Goal: Information Seeking & Learning: Learn about a topic

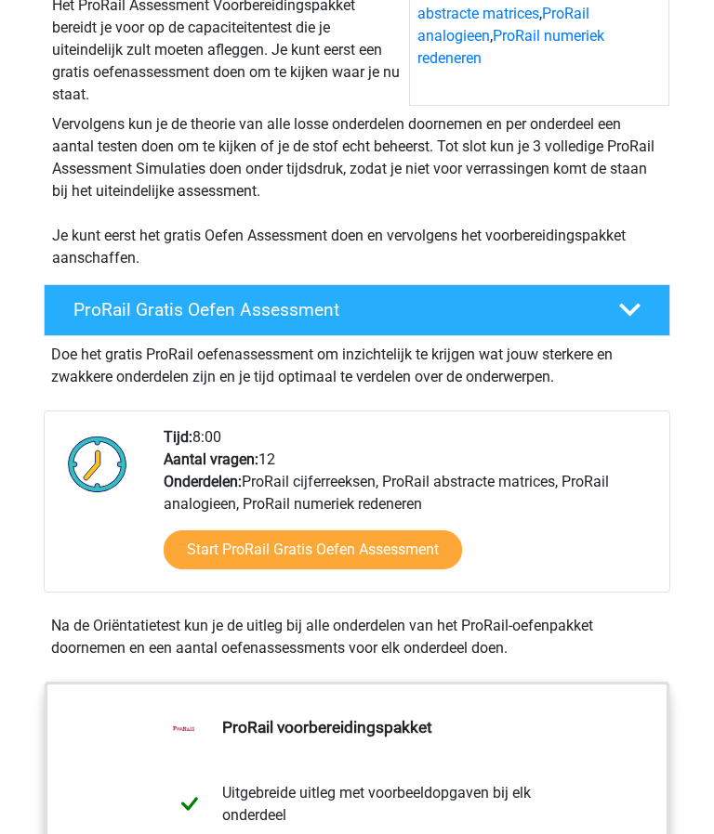
scroll to position [318, 0]
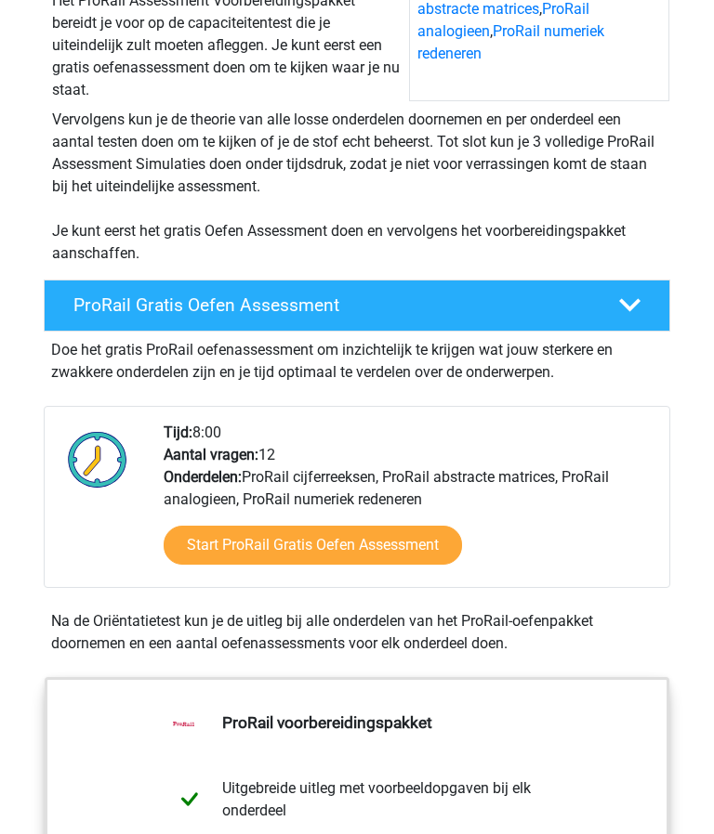
click at [349, 547] on link "Start ProRail Gratis Oefen Assessment" at bounding box center [313, 545] width 298 height 39
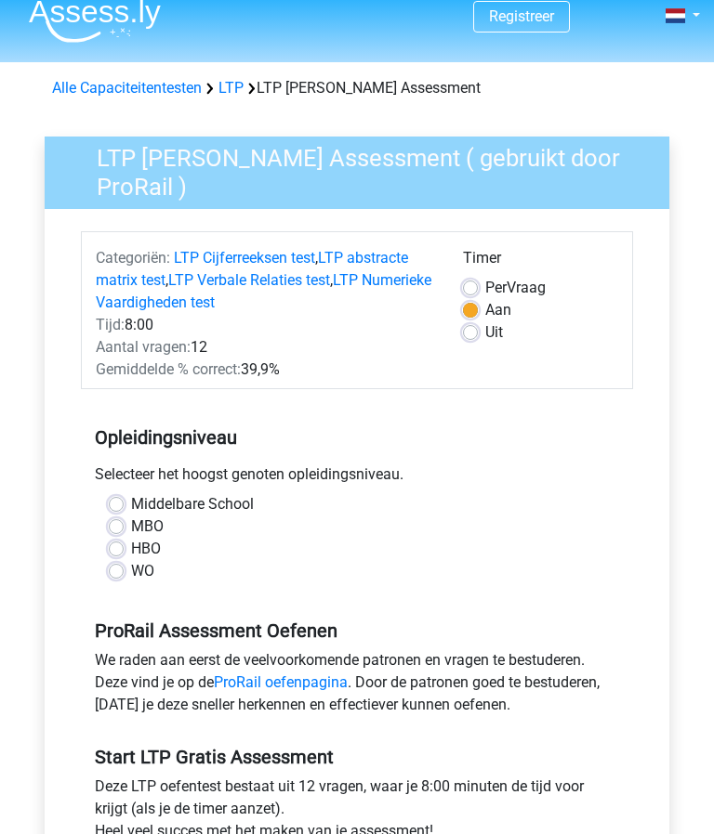
scroll to position [35, 0]
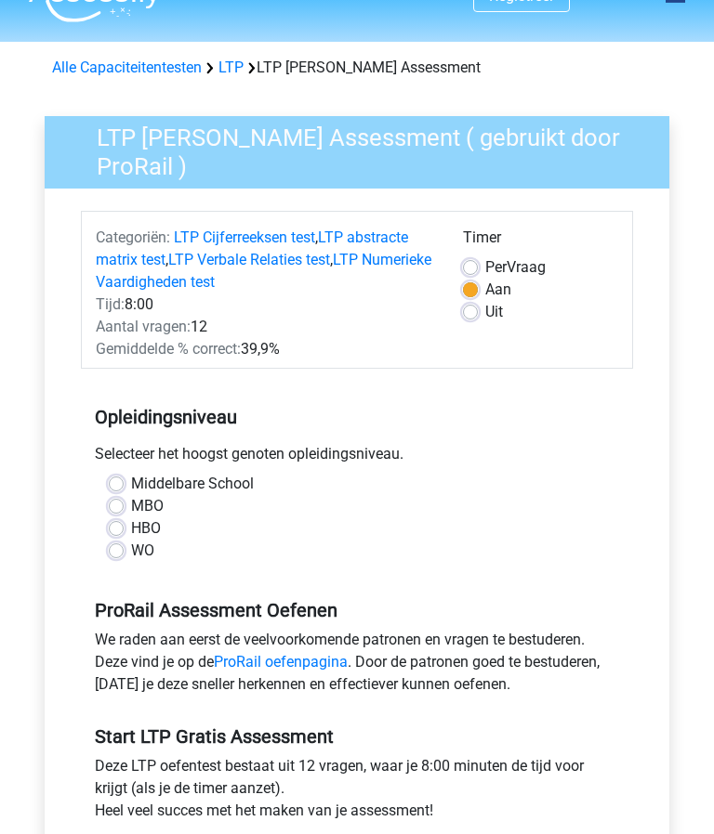
click at [131, 550] on label "WO" at bounding box center [142, 552] width 23 height 22
click at [116, 550] on input "WO" at bounding box center [116, 550] width 15 height 19
radio input "true"
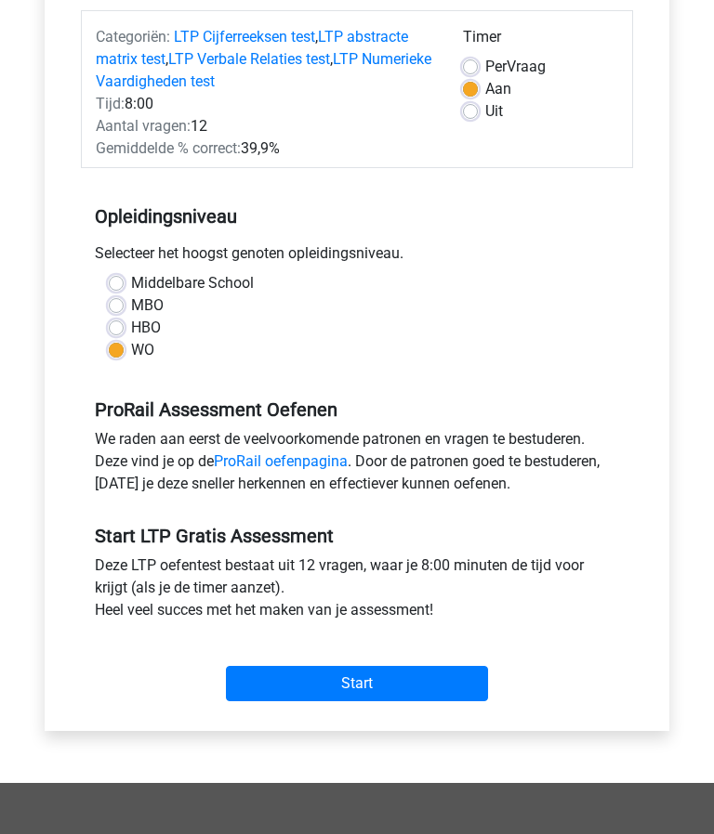
scroll to position [237, 0]
click at [372, 693] on input "Start" at bounding box center [357, 683] width 262 height 35
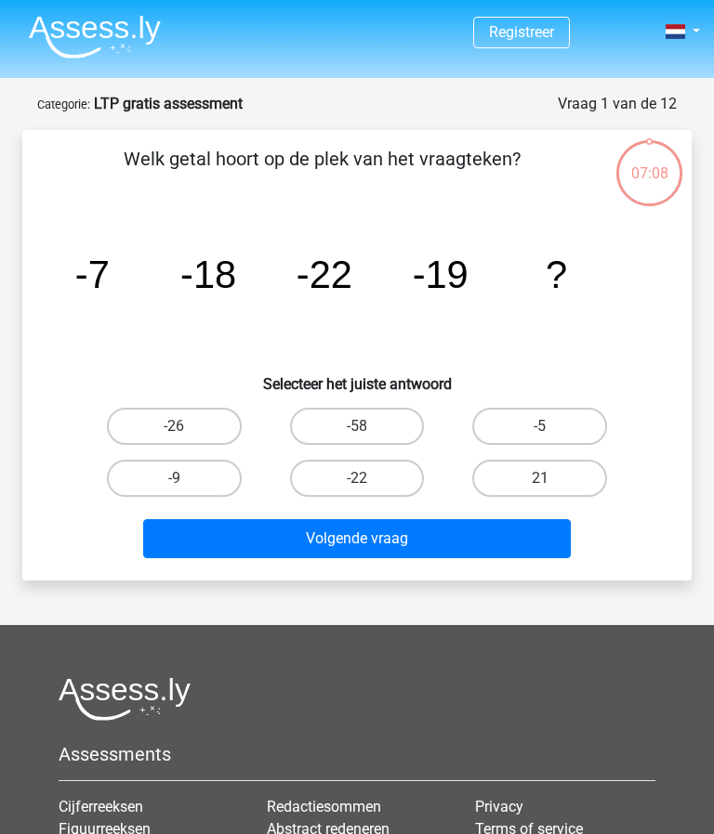
click at [170, 482] on label "-9" at bounding box center [174, 478] width 135 height 37
click at [174, 482] on input "-9" at bounding box center [180, 485] width 12 height 12
radio input "true"
click at [405, 549] on button "Volgende vraag" at bounding box center [356, 538] width 427 height 39
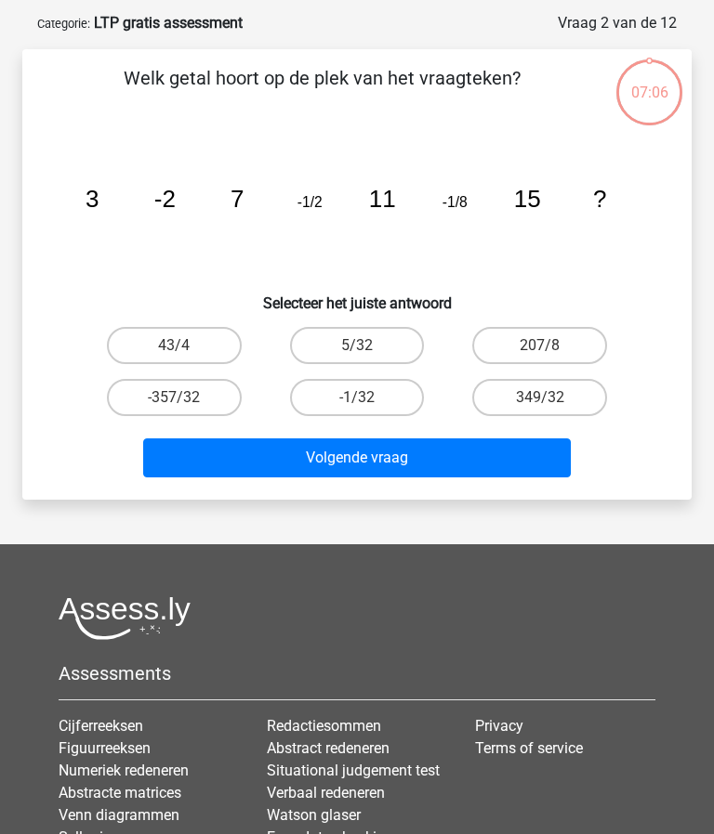
scroll to position [93, 0]
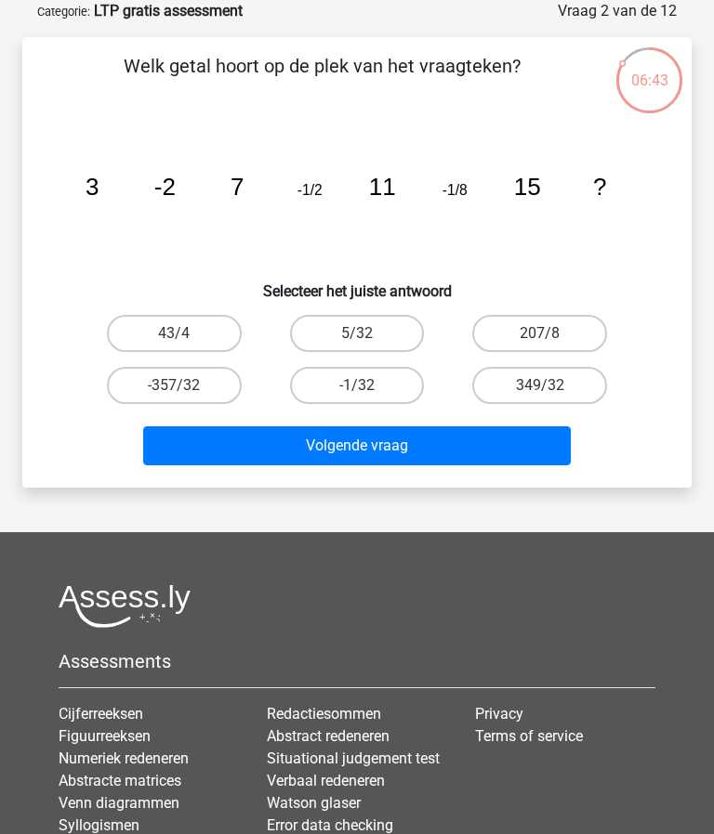
click at [352, 391] on label "-1/32" at bounding box center [357, 385] width 135 height 37
click at [357, 391] on input "-1/32" at bounding box center [363, 392] width 12 height 12
radio input "true"
click at [448, 459] on button "Volgende vraag" at bounding box center [356, 446] width 427 height 39
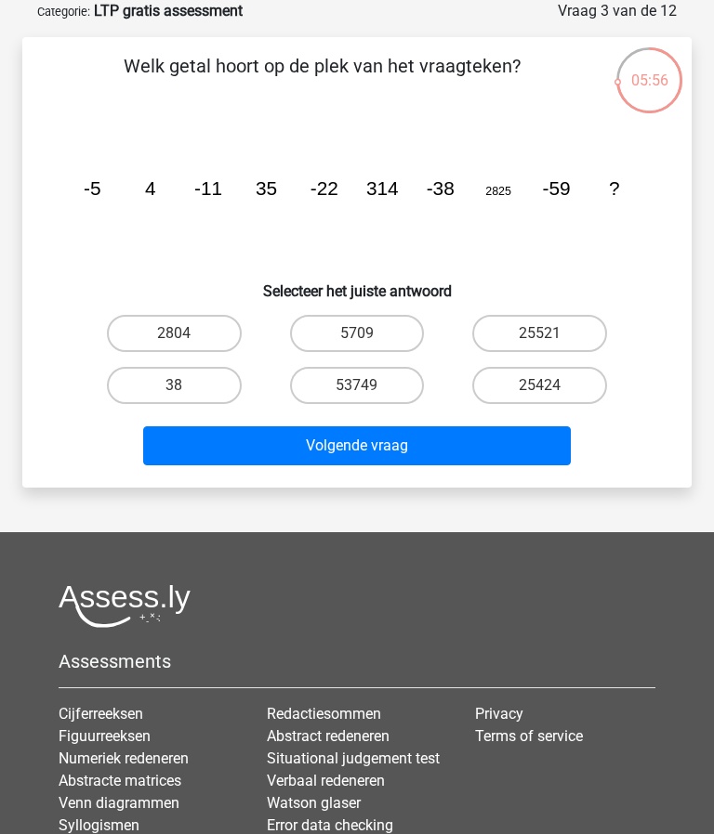
click at [545, 332] on label "25521" at bounding box center [539, 333] width 135 height 37
click at [545, 334] on input "25521" at bounding box center [546, 340] width 12 height 12
radio input "true"
click at [420, 456] on button "Volgende vraag" at bounding box center [356, 446] width 427 height 39
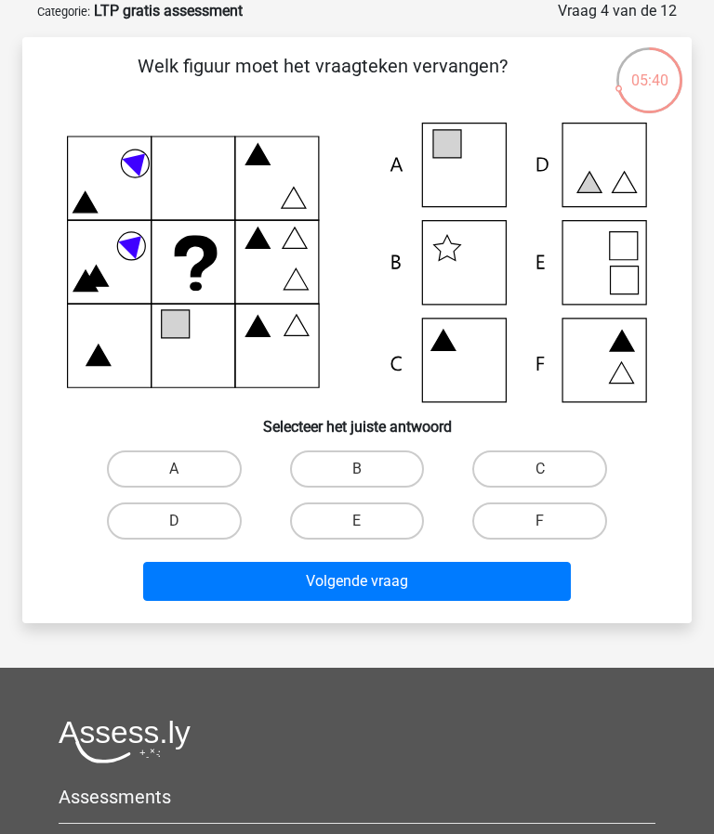
click at [607, 357] on icon at bounding box center [357, 263] width 580 height 280
click at [547, 515] on label "F" at bounding box center [539, 521] width 135 height 37
click at [547, 521] on input "F" at bounding box center [546, 527] width 12 height 12
radio input "true"
click at [390, 585] on button "Volgende vraag" at bounding box center [356, 581] width 427 height 39
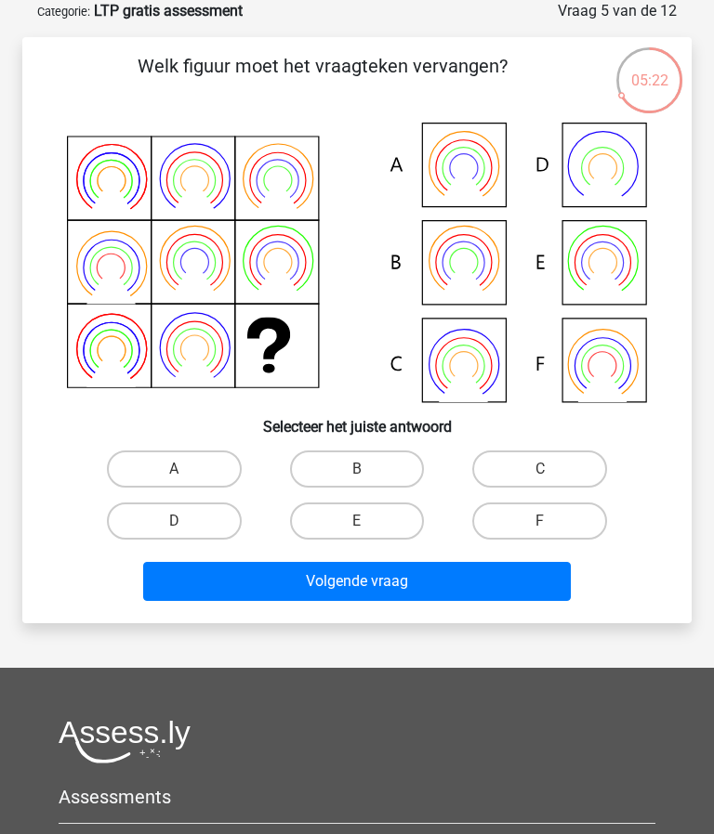
click at [341, 479] on label "B" at bounding box center [357, 469] width 135 height 37
click at [357, 479] on input "B" at bounding box center [363, 475] width 12 height 12
radio input "true"
click at [449, 612] on div "Welk figuur moet het vraagteken vervangen?" at bounding box center [356, 330] width 669 height 586
click at [445, 586] on button "Volgende vraag" at bounding box center [356, 581] width 427 height 39
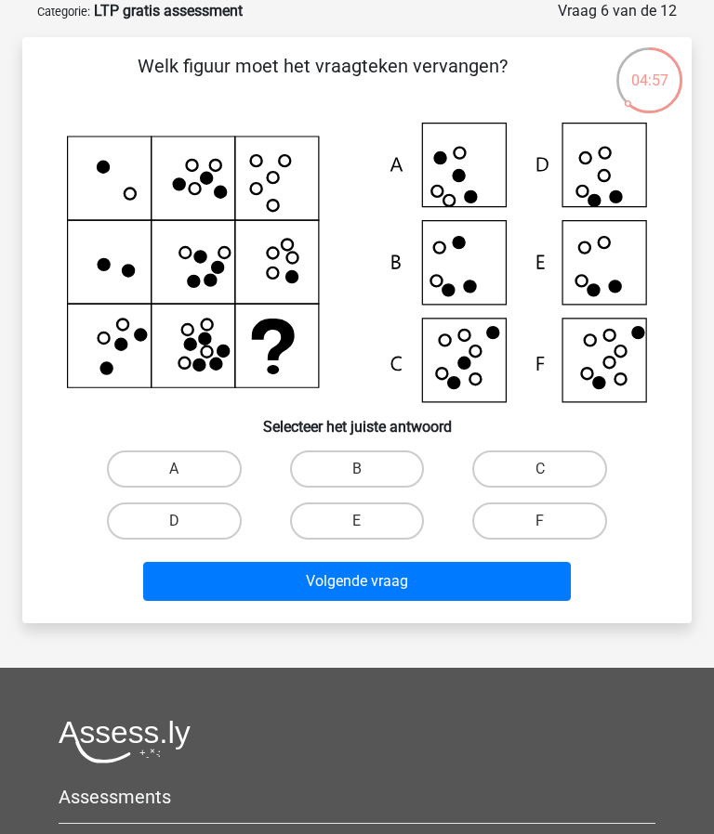
click at [358, 523] on input "E" at bounding box center [363, 527] width 12 height 12
radio input "true"
click at [435, 594] on button "Volgende vraag" at bounding box center [356, 581] width 427 height 39
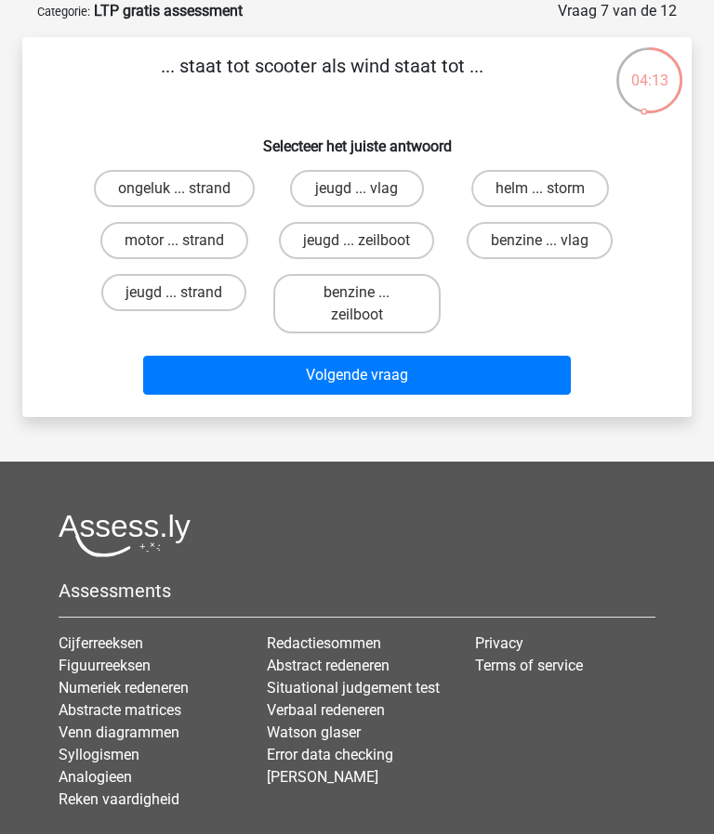
click at [365, 305] on input "benzine ... zeilboot" at bounding box center [363, 299] width 12 height 12
radio input "true"
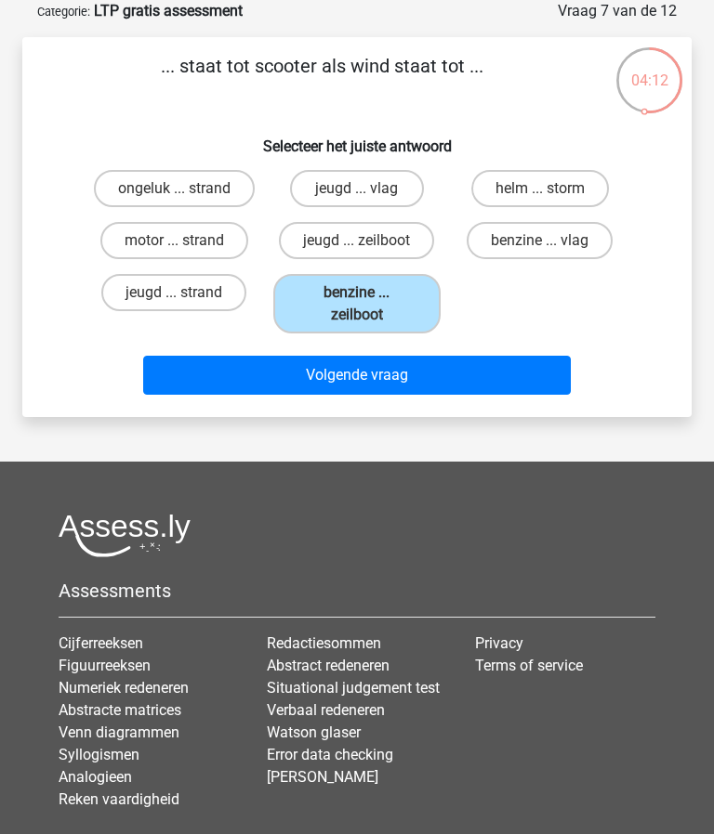
click at [390, 393] on button "Volgende vraag" at bounding box center [356, 375] width 427 height 39
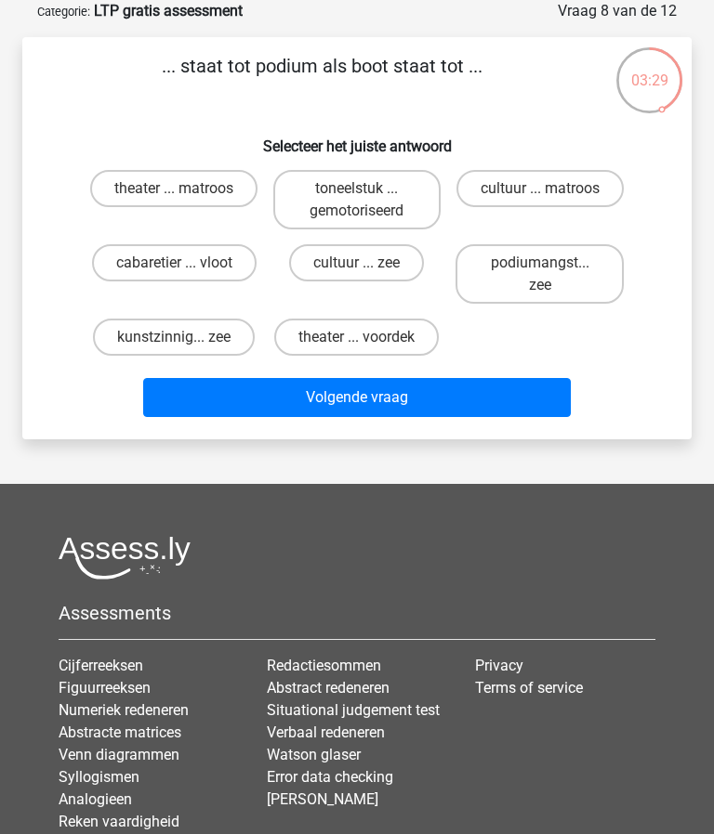
click at [545, 275] on input "podiumangst... zee" at bounding box center [546, 269] width 12 height 12
radio input "true"
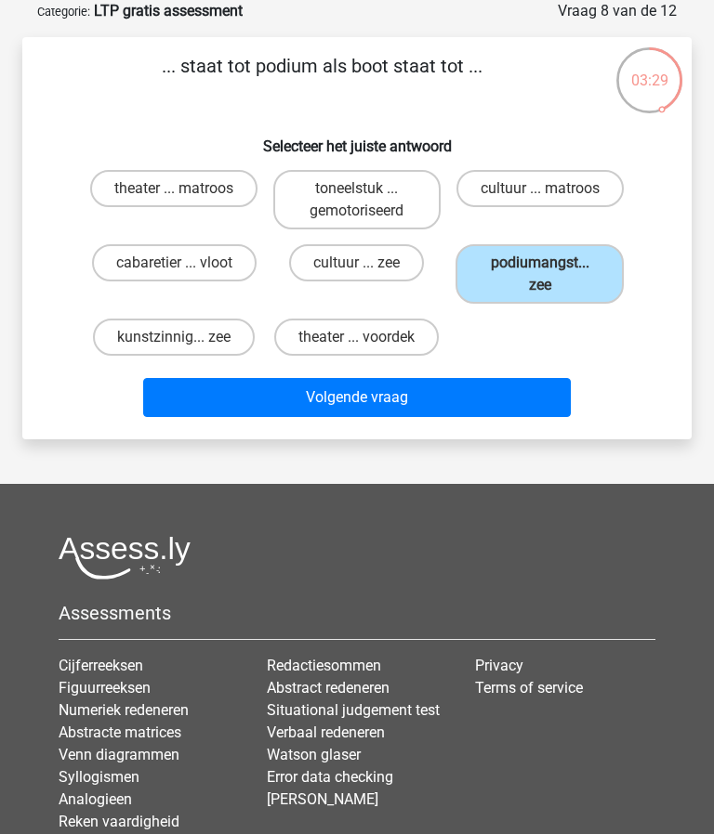
click at [361, 410] on button "Volgende vraag" at bounding box center [356, 397] width 427 height 39
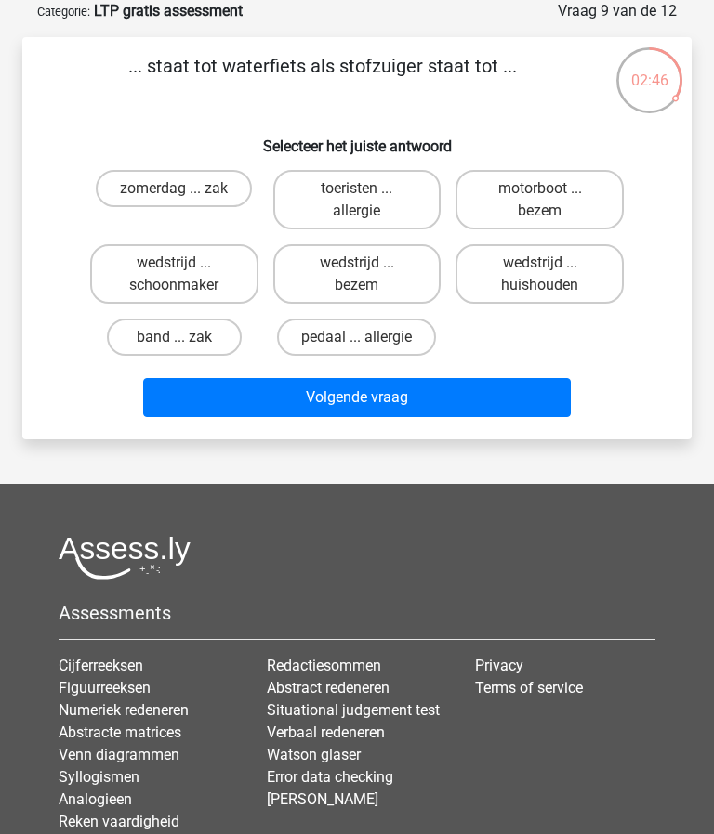
click at [554, 292] on label "wedstrijd ... huishouden" at bounding box center [539, 273] width 168 height 59
click at [552, 275] on input "wedstrijd ... huishouden" at bounding box center [546, 269] width 12 height 12
radio input "true"
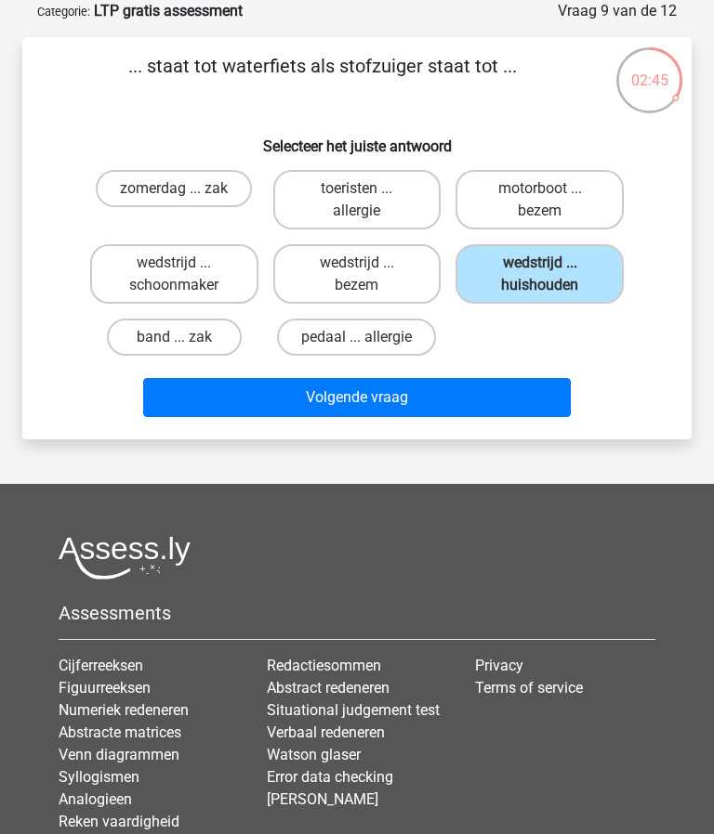
click at [415, 438] on div "... staat tot waterfiets als stofzuiger staat tot ... Selecteer het juiste antw…" at bounding box center [356, 238] width 669 height 402
click at [361, 409] on button "Volgende vraag" at bounding box center [356, 397] width 427 height 39
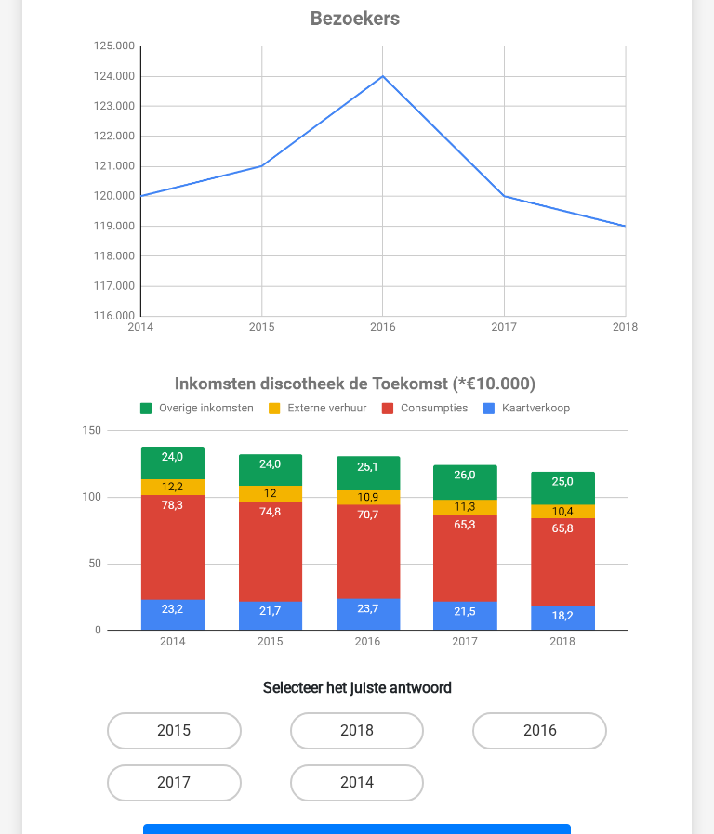
scroll to position [224, 0]
click at [356, 793] on label "2014" at bounding box center [357, 783] width 135 height 37
click at [357, 793] on input "2014" at bounding box center [363, 789] width 12 height 12
radio input "true"
click at [379, 834] on button "Volgende vraag" at bounding box center [356, 843] width 427 height 39
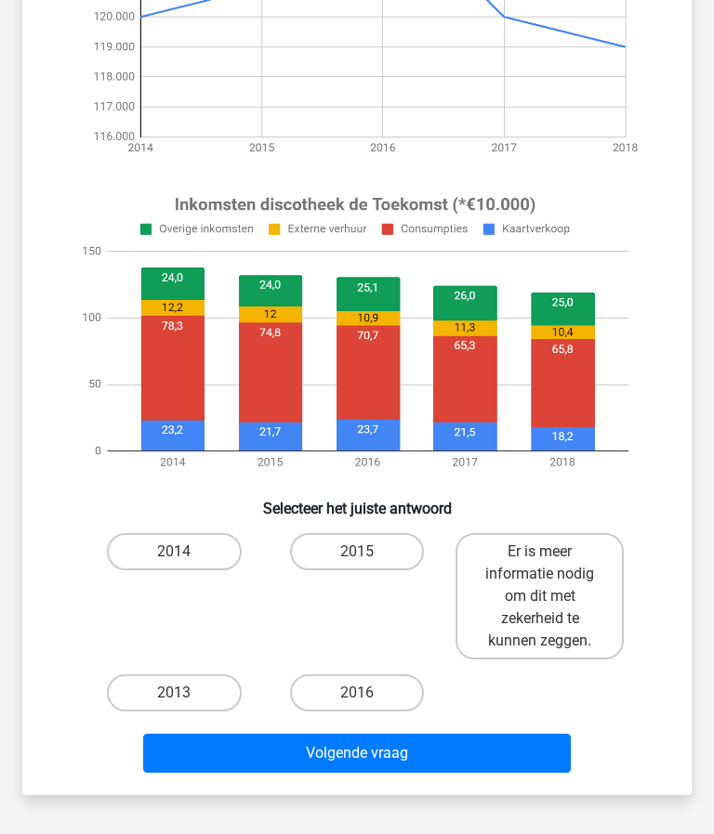
scroll to position [480, 0]
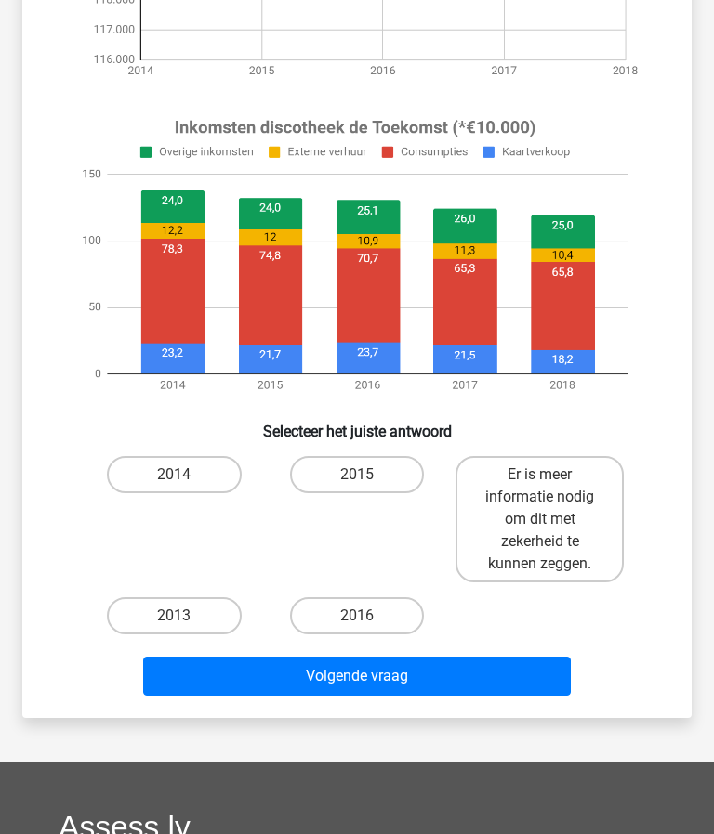
click at [382, 678] on button "Volgende vraag" at bounding box center [356, 676] width 427 height 39
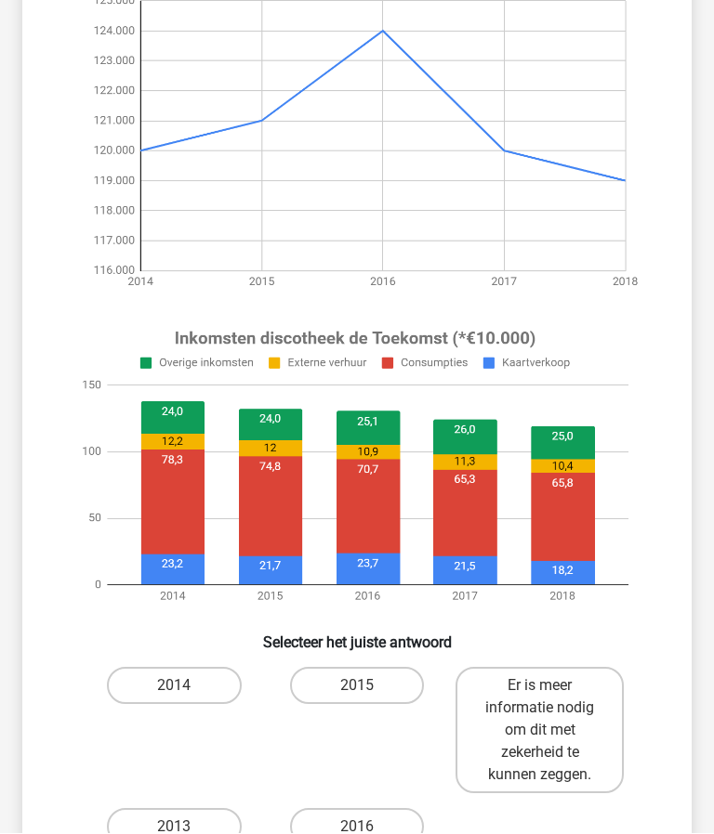
scroll to position [273, 0]
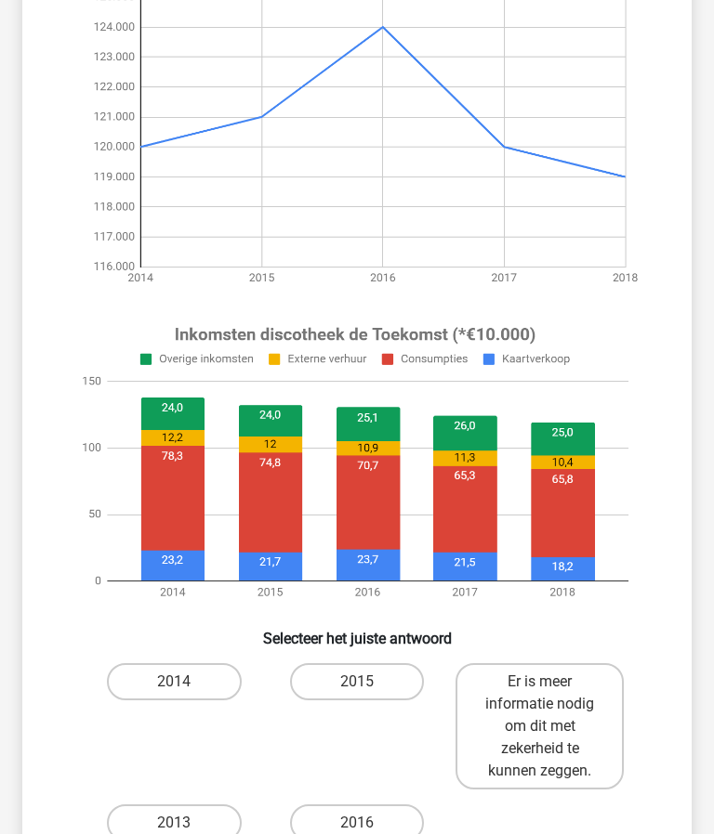
click at [162, 685] on label "2014" at bounding box center [174, 681] width 135 height 37
click at [174, 685] on input "2014" at bounding box center [180, 688] width 12 height 12
radio input "true"
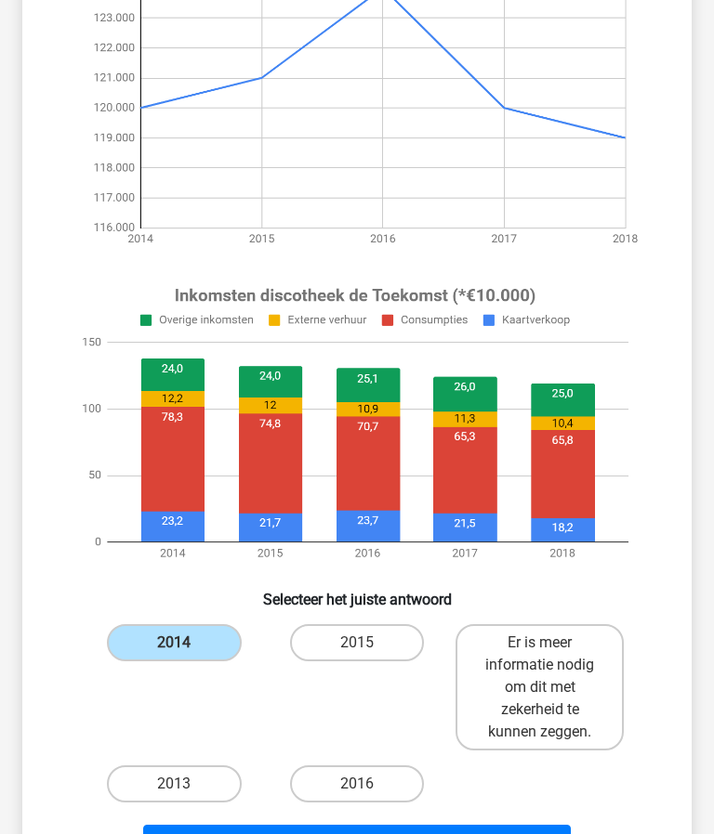
scroll to position [351, 0]
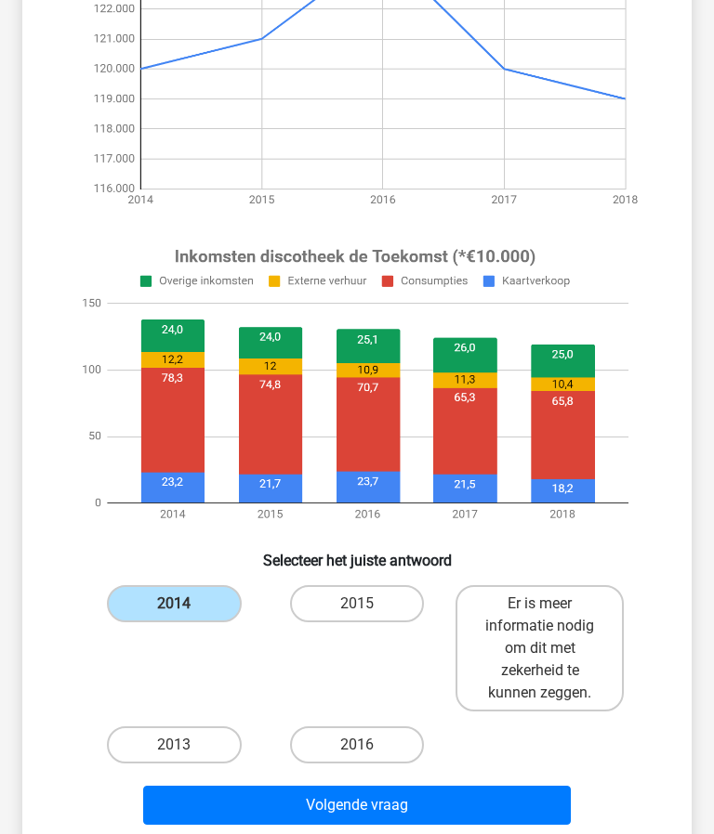
click at [419, 816] on button "Volgende vraag" at bounding box center [356, 805] width 427 height 39
click at [407, 823] on button "Volgende vraag" at bounding box center [356, 805] width 427 height 39
click at [390, 812] on button "Volgende vraag" at bounding box center [356, 805] width 427 height 39
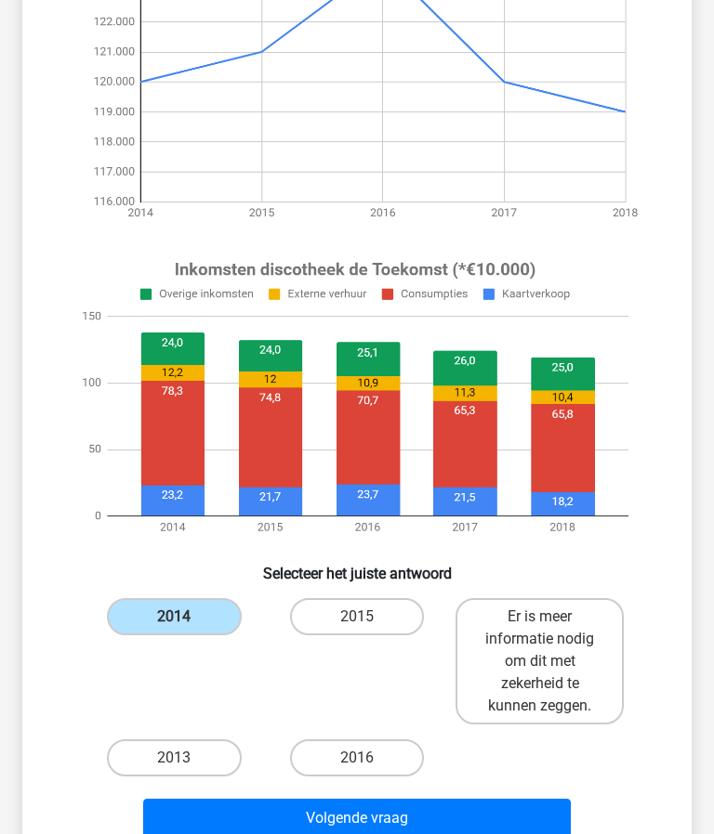
scroll to position [338, 0]
click at [413, 830] on button "Volgende vraag" at bounding box center [356, 818] width 427 height 39
click at [170, 618] on label "2014" at bounding box center [174, 616] width 135 height 37
click at [174, 618] on input "2014" at bounding box center [180, 623] width 12 height 12
click at [174, 466] on image at bounding box center [355, 398] width 576 height 301
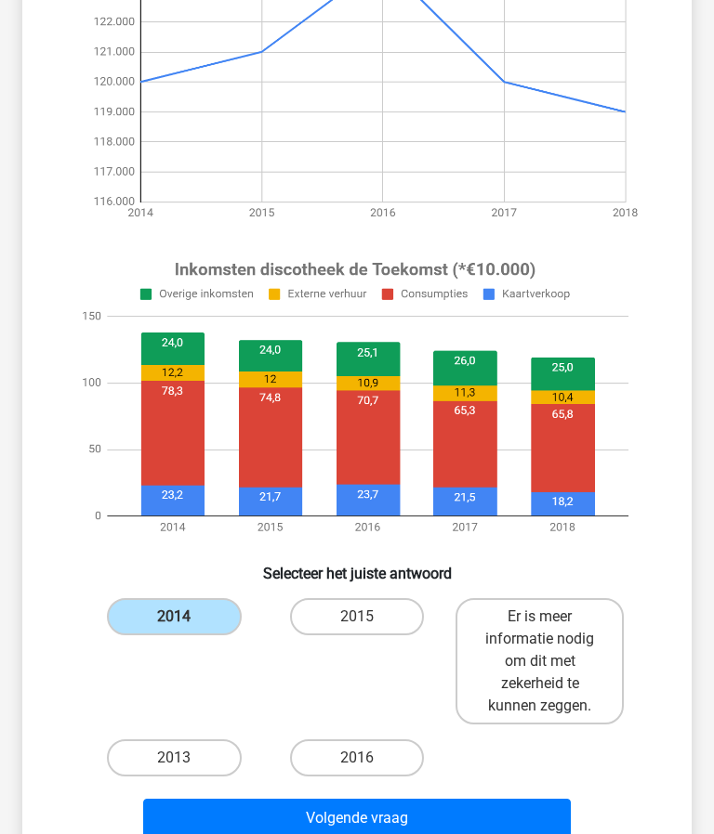
click at [195, 632] on label "2014" at bounding box center [174, 616] width 135 height 37
click at [186, 629] on input "2014" at bounding box center [180, 623] width 12 height 12
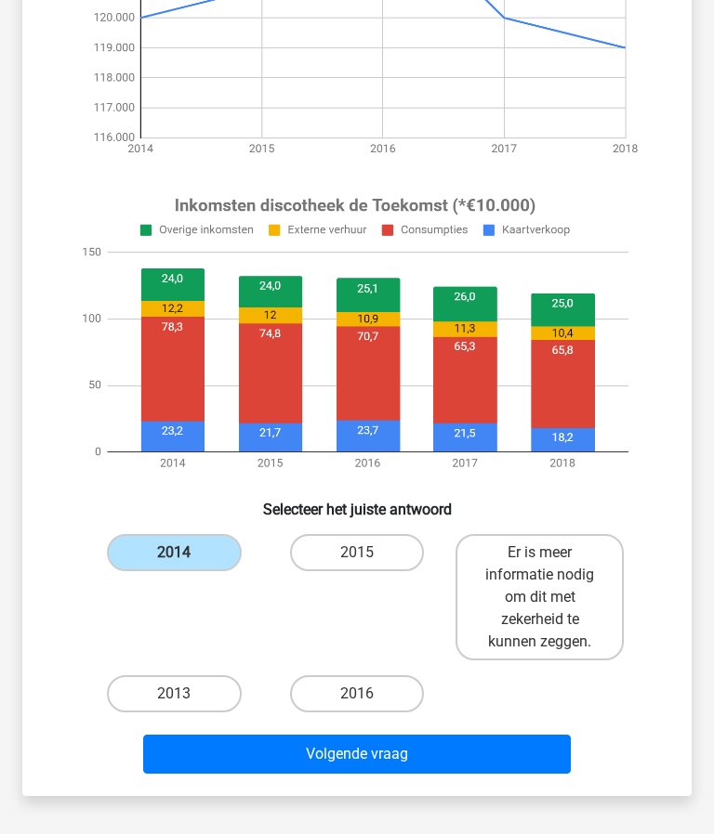
scroll to position [402, 0]
click at [548, 613] on label "Er is meer informatie nodig om dit met zekerheid te kunnen zeggen." at bounding box center [539, 597] width 168 height 126
click at [548, 565] on input "Er is meer informatie nodig om dit met zekerheid te kunnen zeggen." at bounding box center [546, 559] width 12 height 12
radio input "true"
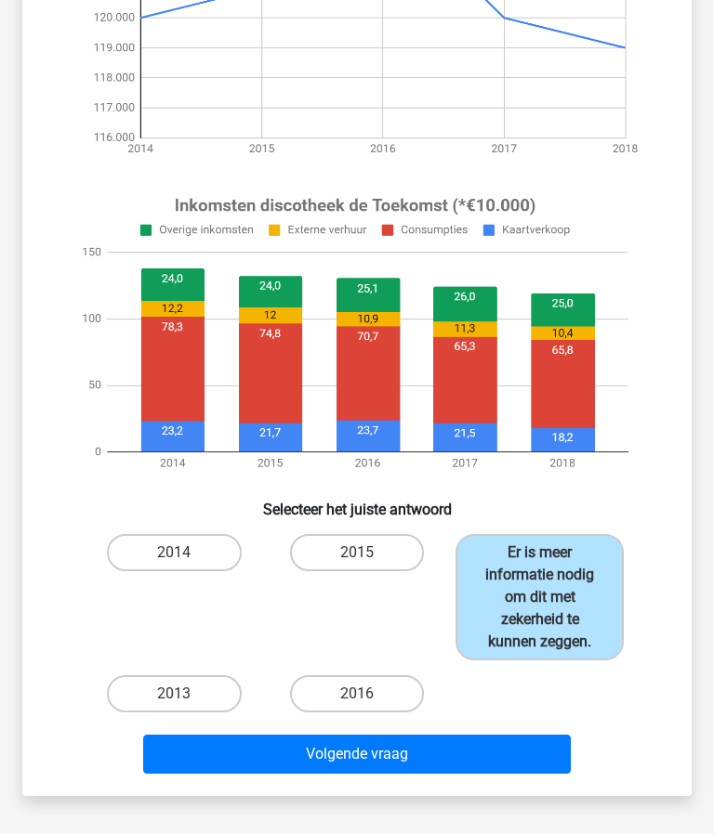
click at [162, 566] on label "2014" at bounding box center [174, 552] width 135 height 37
click at [174, 565] on input "2014" at bounding box center [180, 559] width 12 height 12
radio input "true"
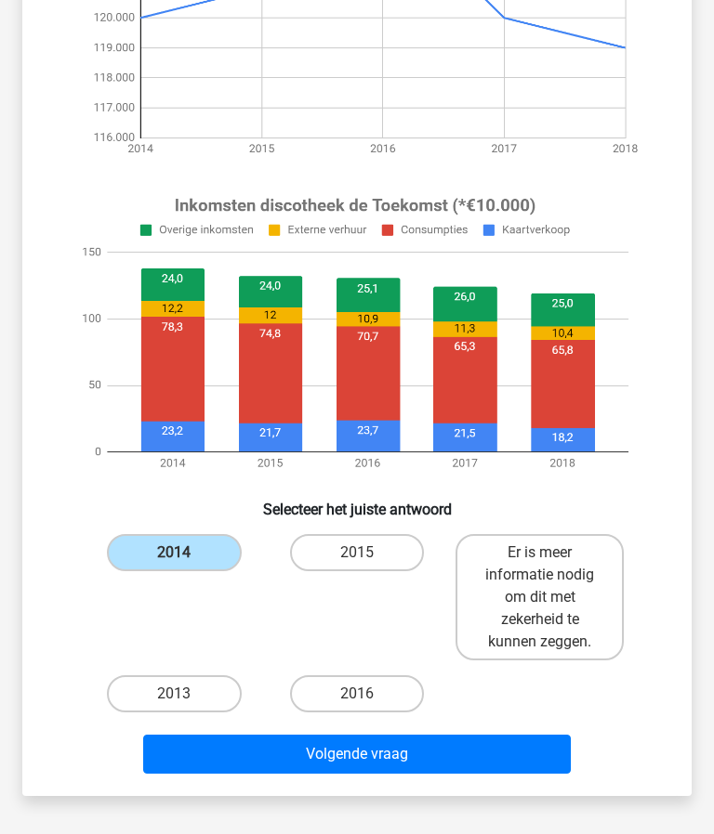
click at [407, 767] on button "Volgende vraag" at bounding box center [356, 754] width 427 height 39
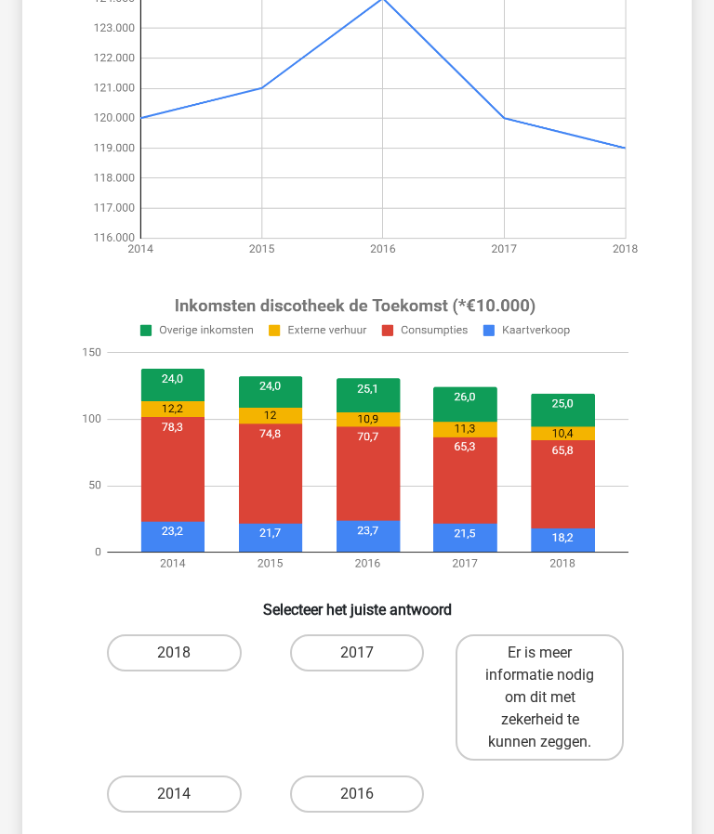
click at [539, 617] on h6 "Selecteer het juiste antwoord" at bounding box center [357, 602] width 610 height 33
click at [556, 697] on label "Er is meer informatie nodig om dit met zekerheid te kunnen zeggen." at bounding box center [539, 698] width 168 height 126
click at [552, 665] on input "Er is meer informatie nodig om dit met zekerheid te kunnen zeggen." at bounding box center [546, 659] width 12 height 12
radio input "true"
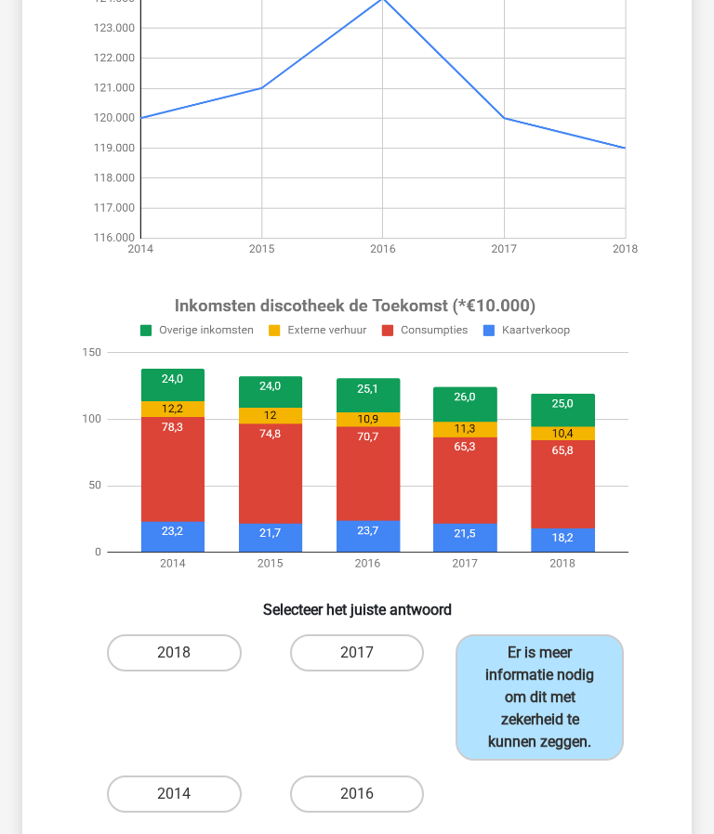
scroll to position [302, 0]
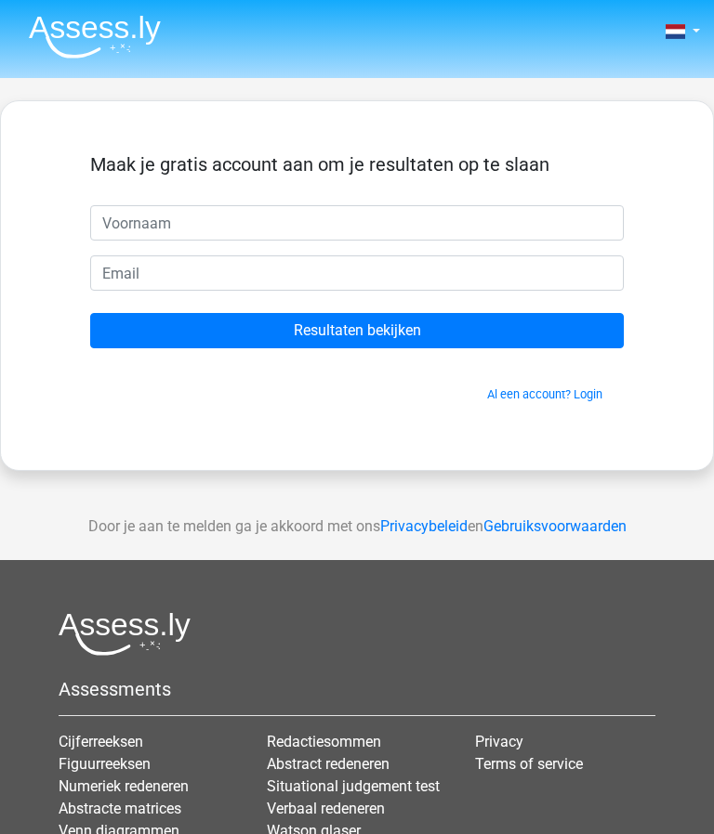
click at [208, 227] on input "text" at bounding box center [356, 222] width 533 height 35
type input "M"
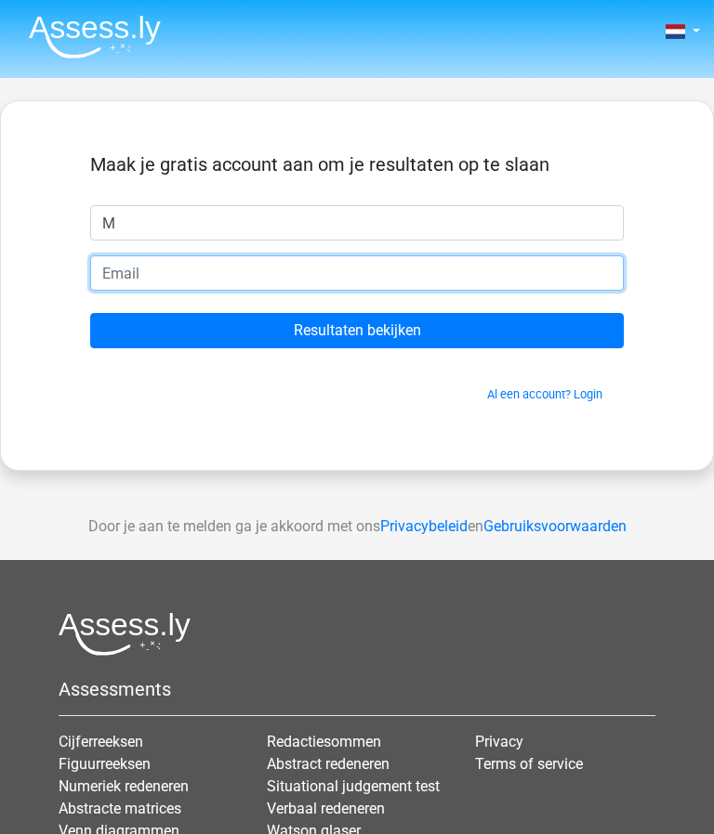
click at [164, 276] on input "email" at bounding box center [356, 273] width 533 height 35
type input "trip"
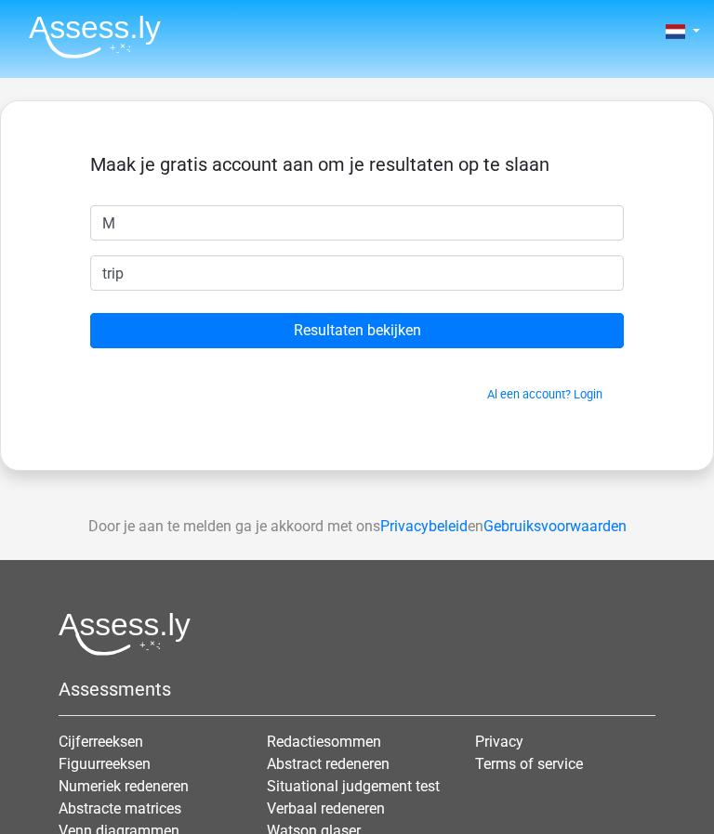
click at [397, 334] on input "Resultaten bekijken" at bounding box center [356, 330] width 533 height 35
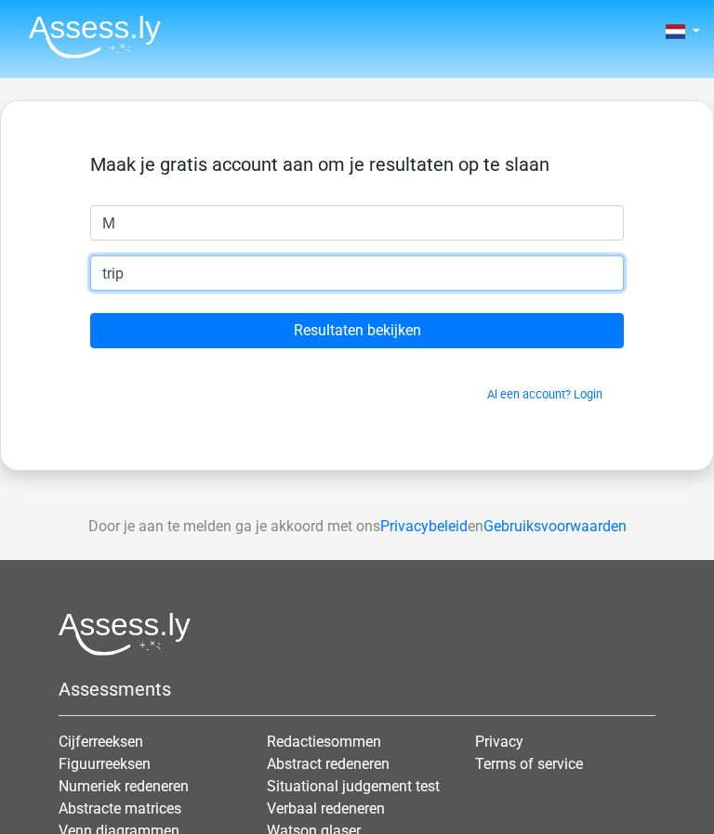
click at [230, 290] on input "trip" at bounding box center [356, 273] width 533 height 35
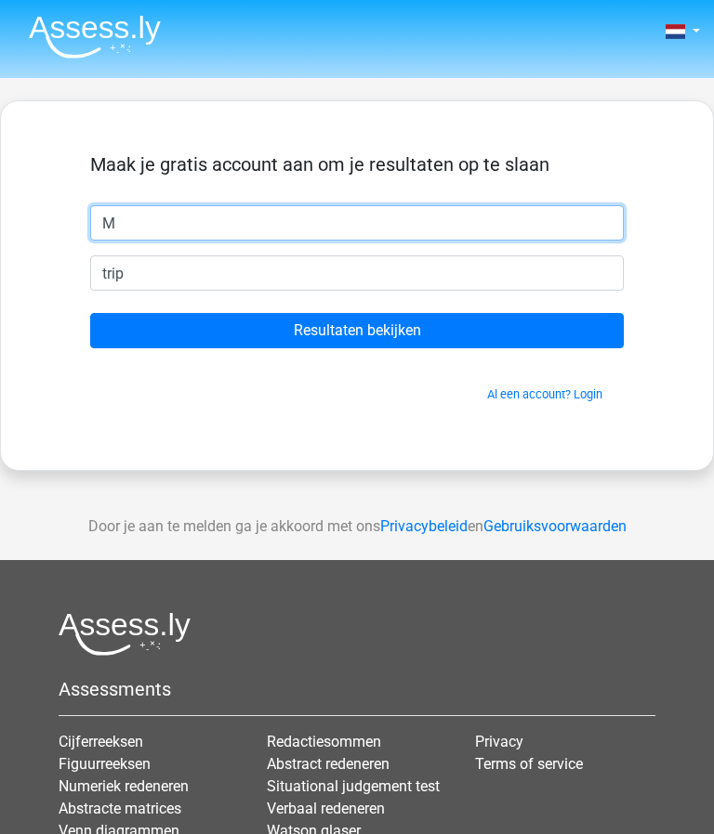
click at [211, 222] on input "M" at bounding box center [356, 222] width 533 height 35
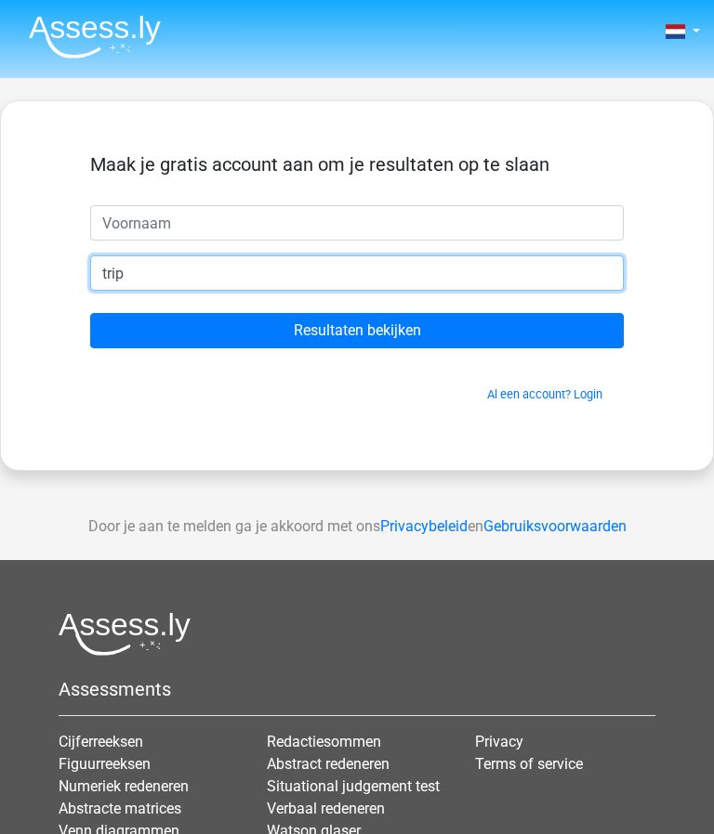
click at [151, 274] on input "trip" at bounding box center [356, 273] width 533 height 35
type input "t"
type input "[EMAIL_ADDRESS][DOMAIN_NAME]"
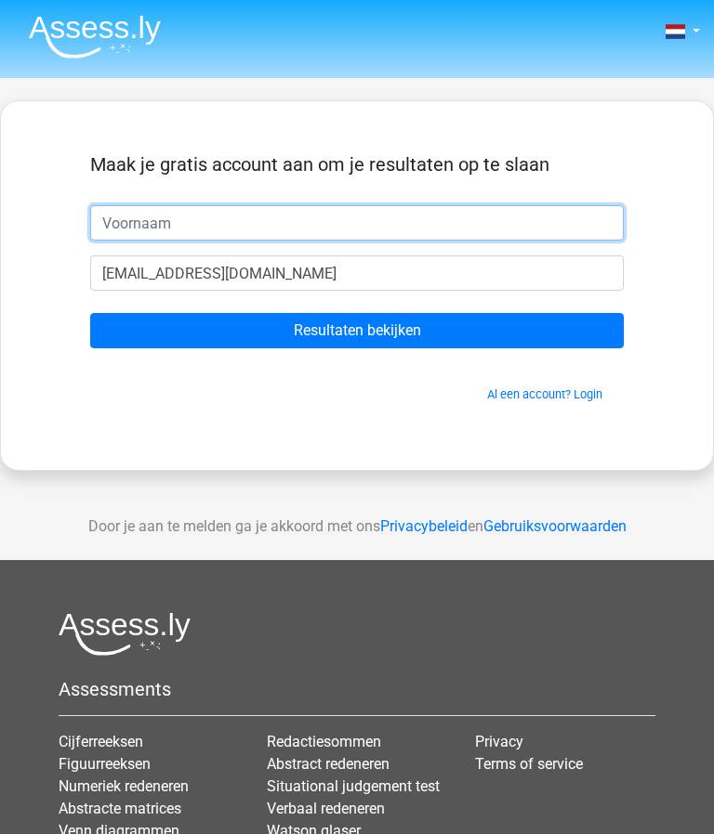
click at [193, 223] on input "text" at bounding box center [356, 222] width 533 height 35
type input "Bora"
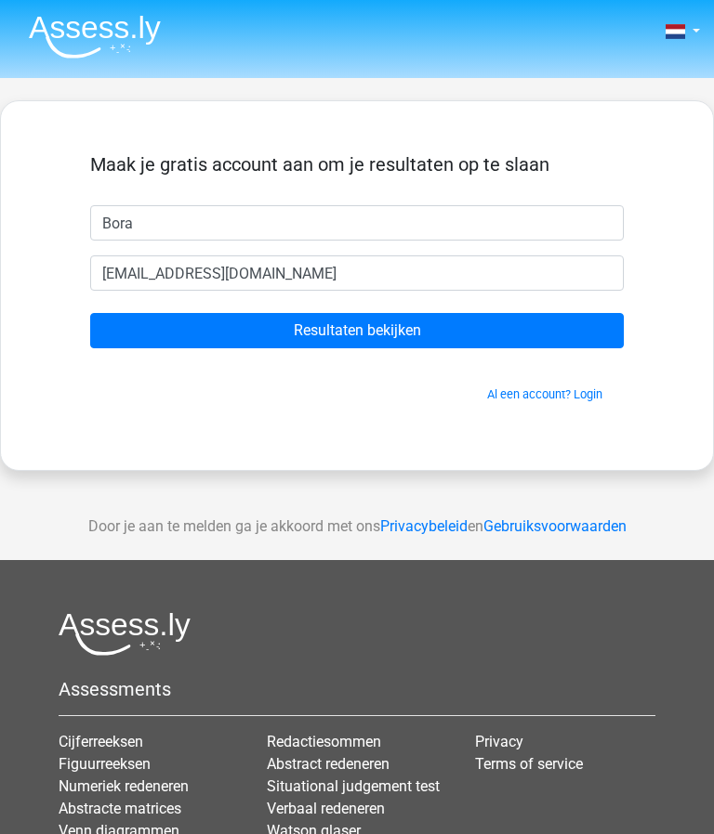
click at [372, 335] on input "Resultaten bekijken" at bounding box center [356, 330] width 533 height 35
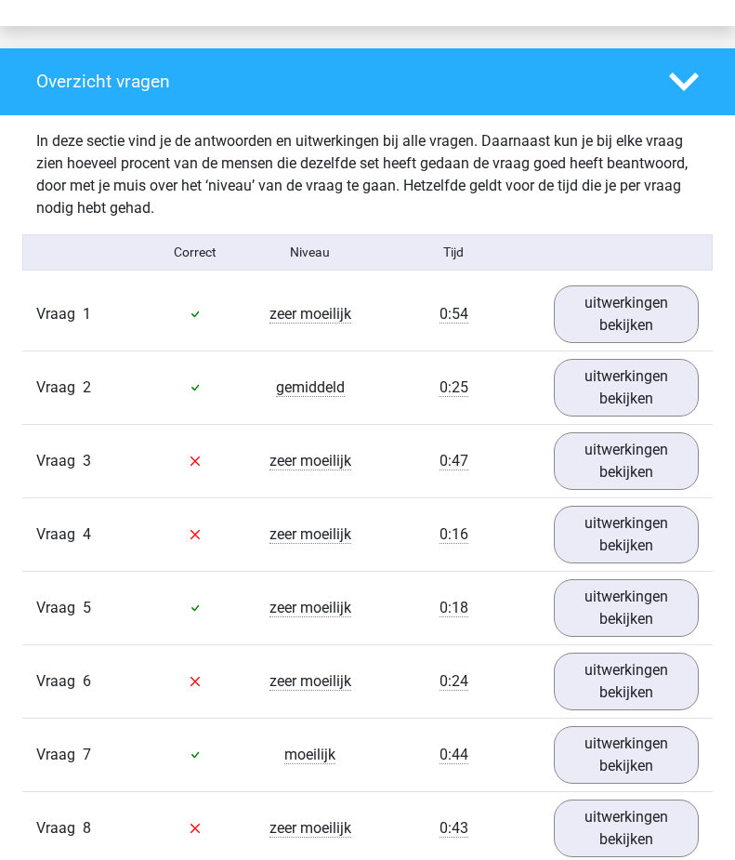
scroll to position [1900, 0]
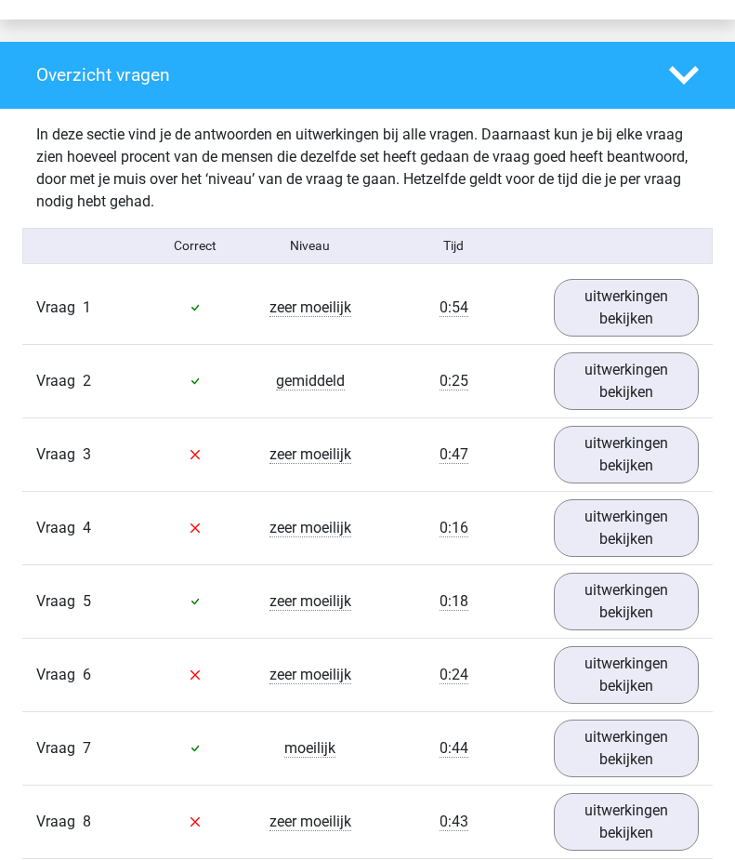
click at [637, 454] on link "uitwerkingen bekijken" at bounding box center [626, 455] width 145 height 58
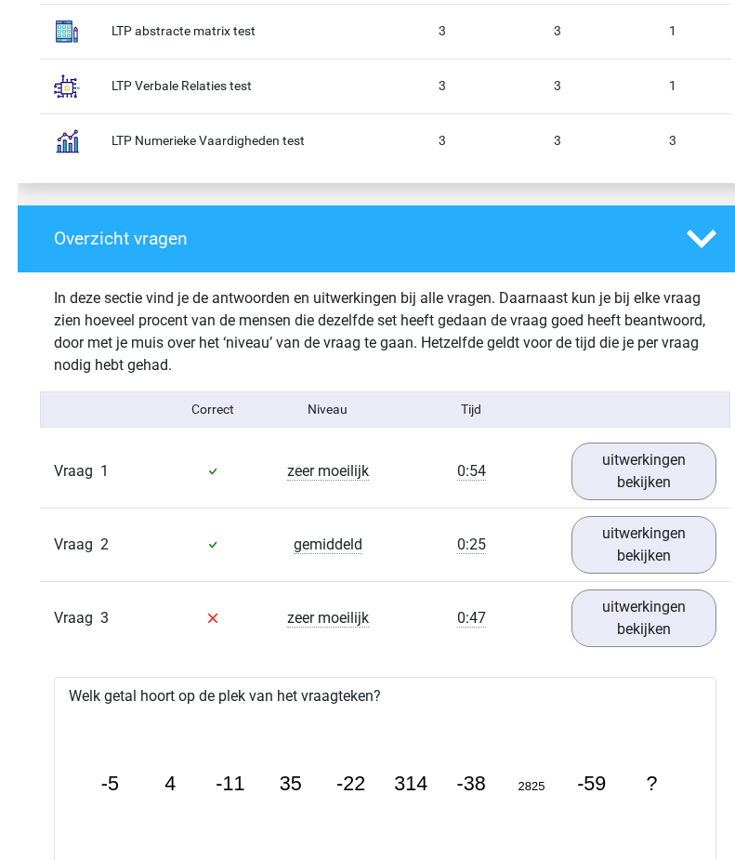
scroll to position [1778, 0]
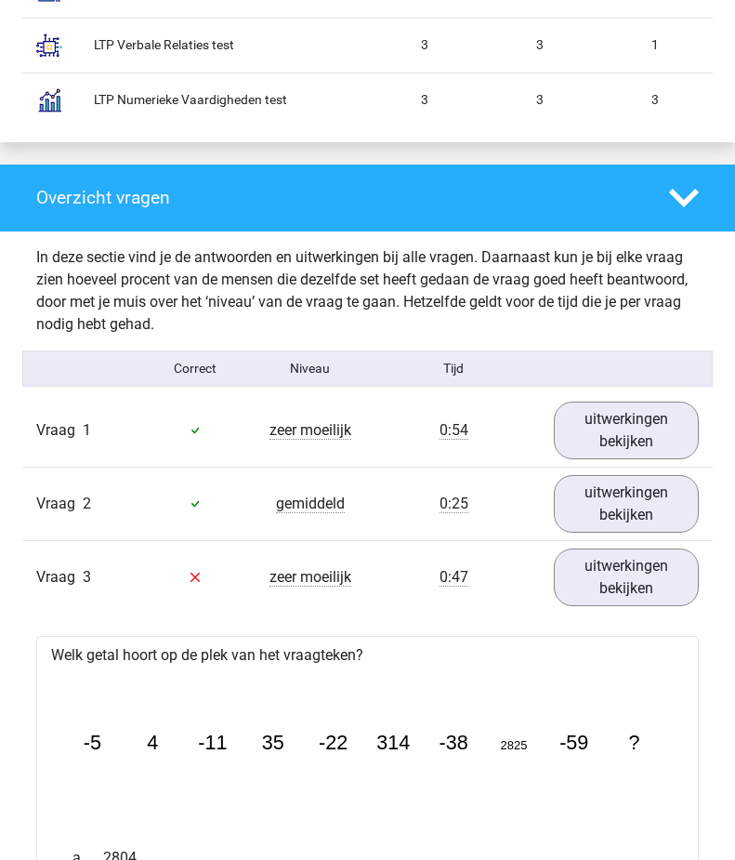
click at [645, 584] on link "uitwerkingen bekijken" at bounding box center [626, 577] width 145 height 58
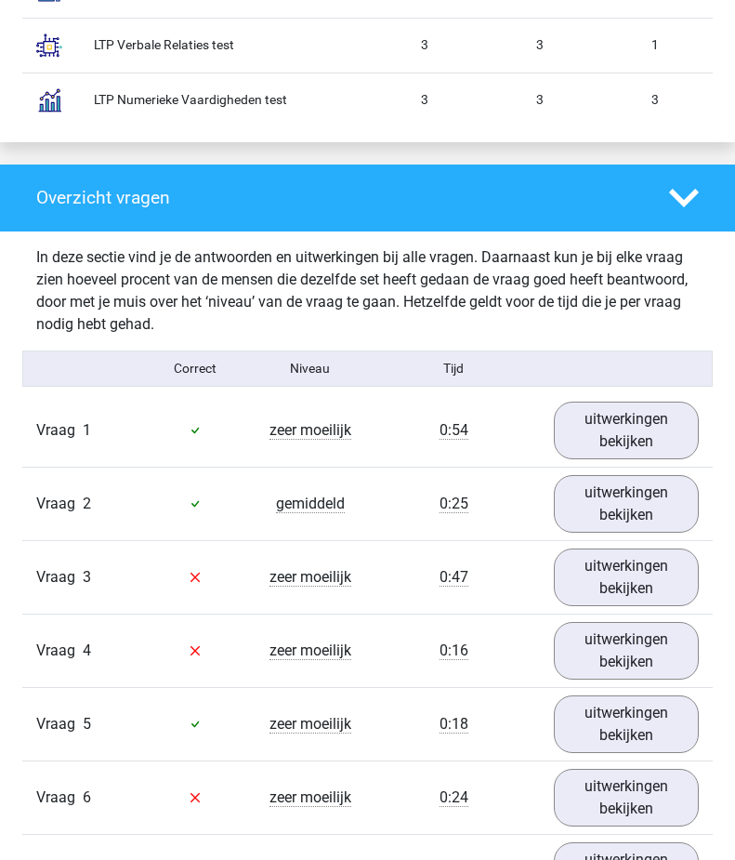
click at [663, 649] on link "uitwerkingen bekijken" at bounding box center [626, 651] width 145 height 58
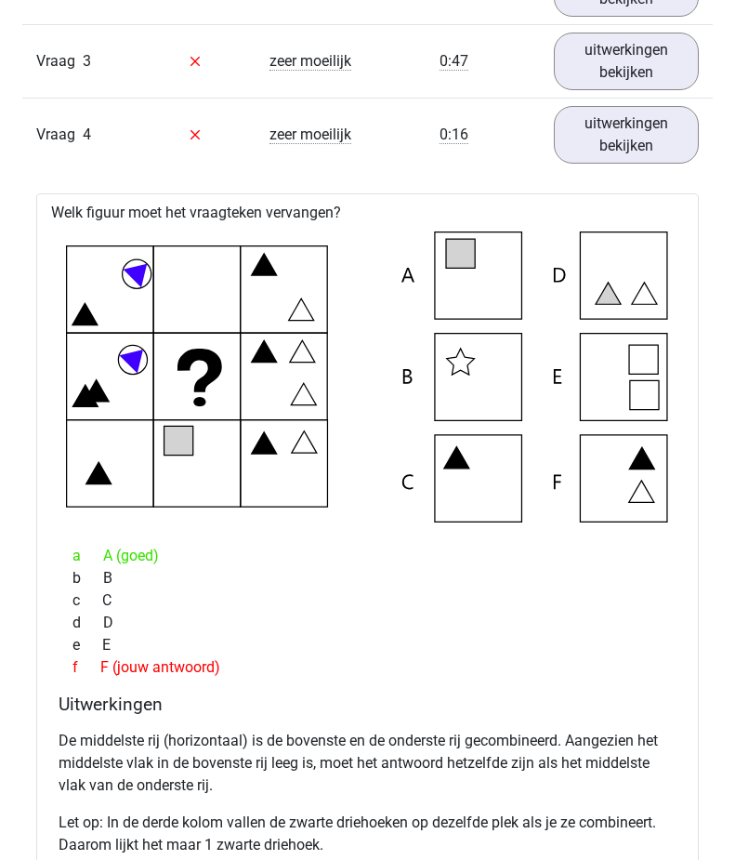
scroll to position [2302, 0]
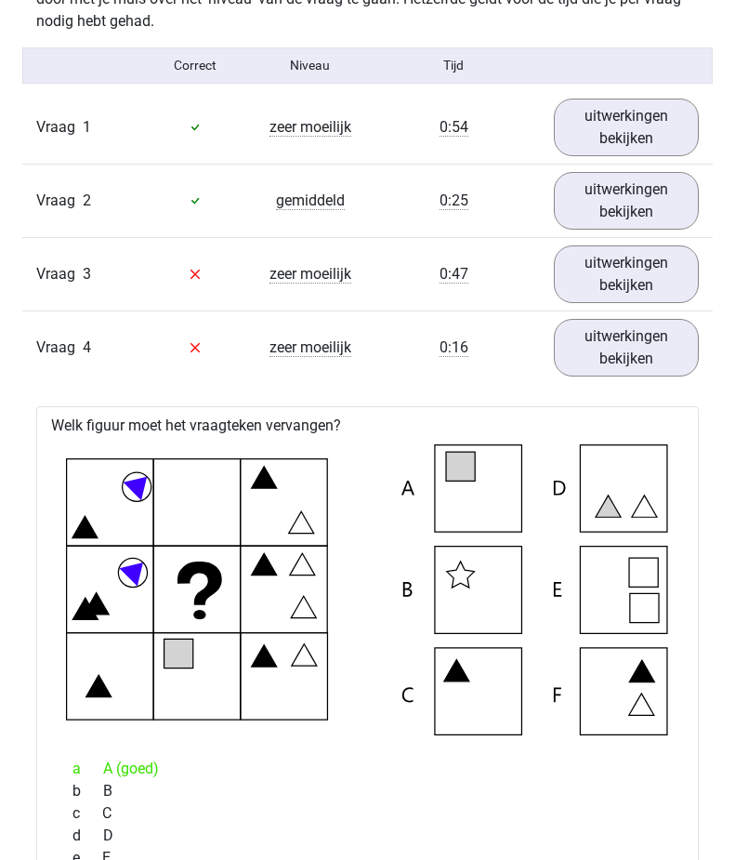
click at [643, 368] on link "uitwerkingen bekijken" at bounding box center [626, 348] width 145 height 58
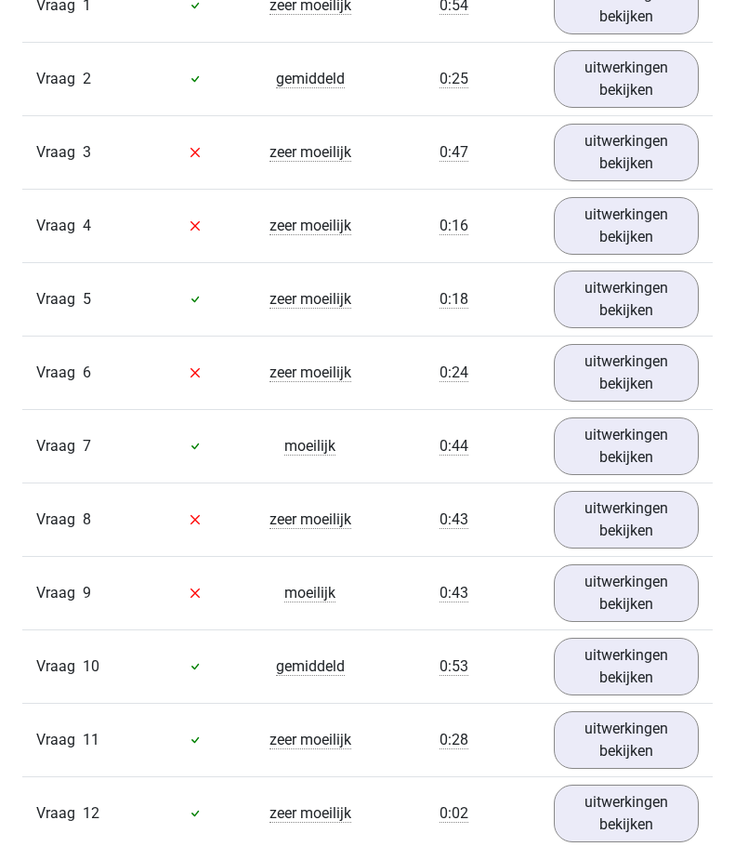
scroll to position [2202, 0]
click at [666, 376] on link "uitwerkingen bekijken" at bounding box center [626, 373] width 145 height 58
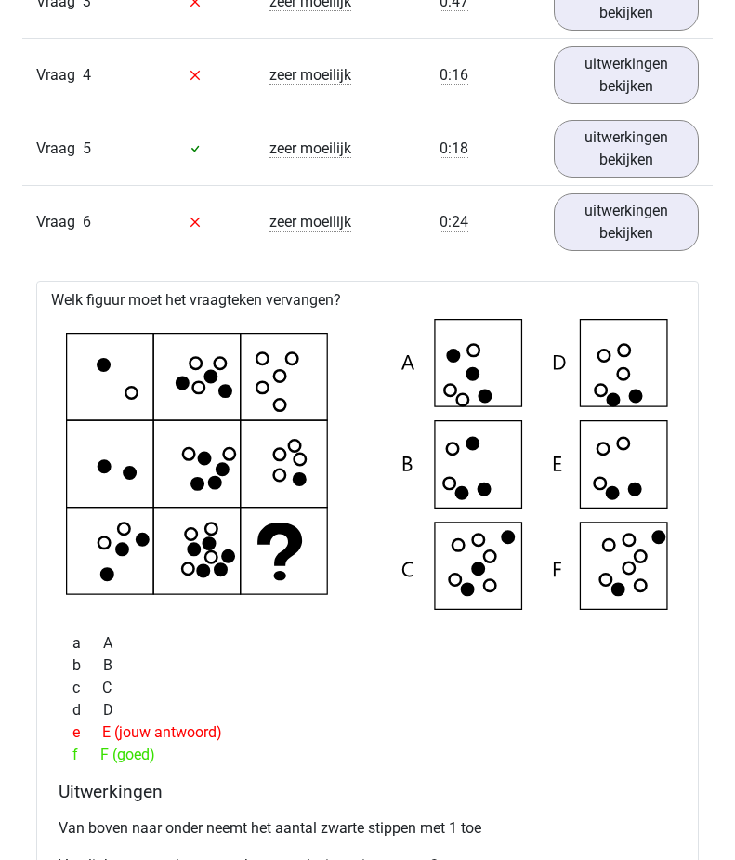
scroll to position [2387, 0]
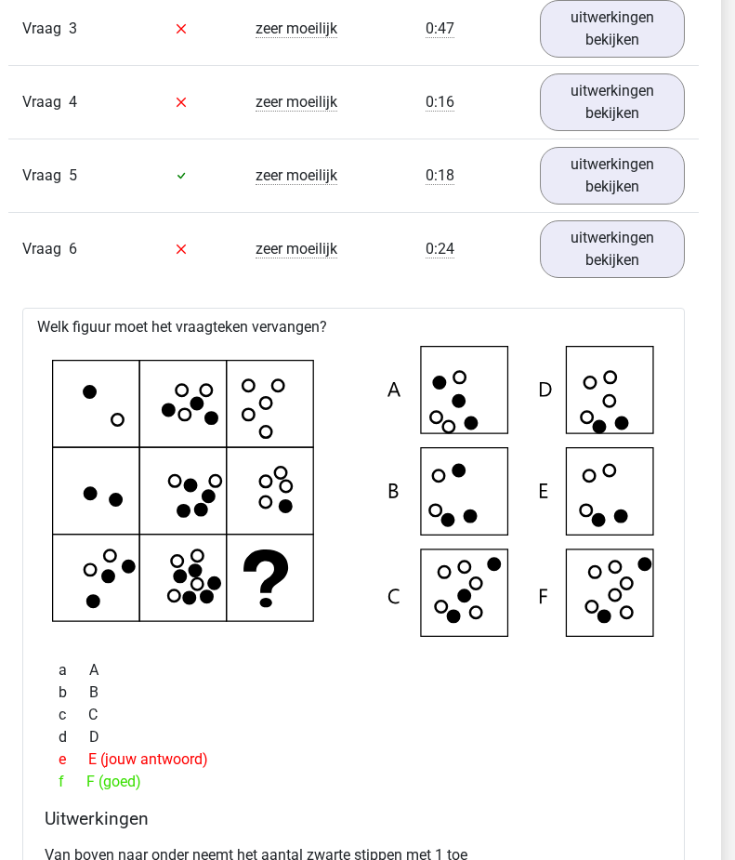
click at [643, 259] on link "uitwerkingen bekijken" at bounding box center [612, 249] width 145 height 58
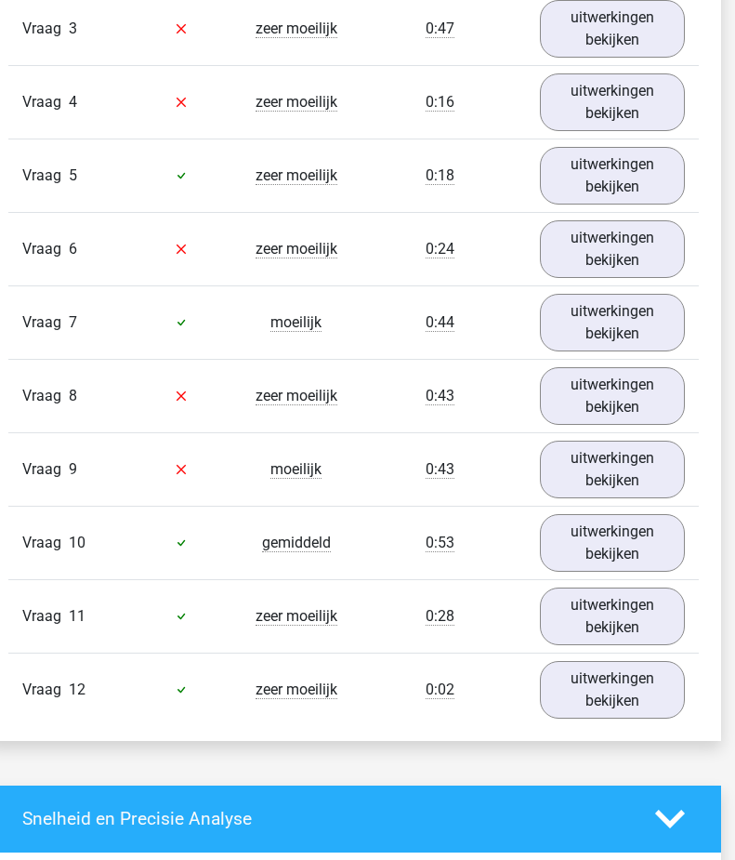
click at [650, 402] on link "uitwerkingen bekijken" at bounding box center [612, 396] width 145 height 58
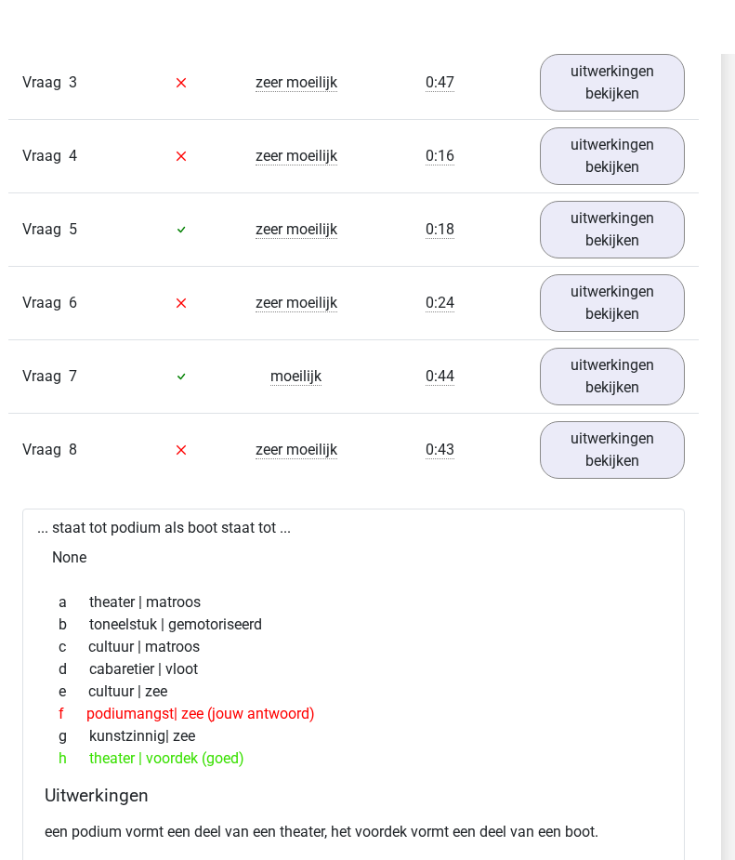
scroll to position [2271, 14]
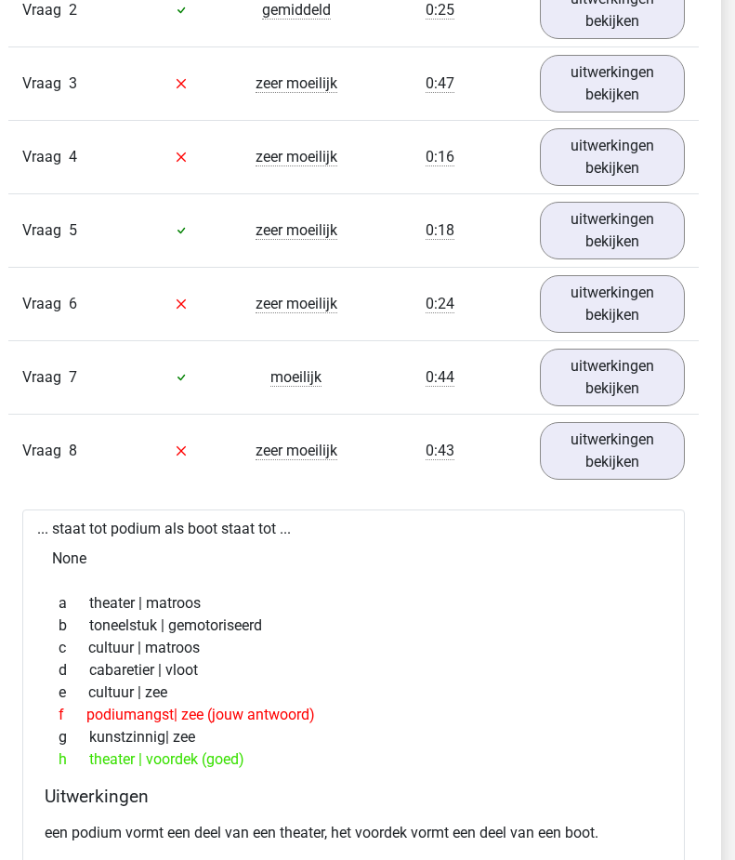
click at [645, 458] on link "uitwerkingen bekijken" at bounding box center [612, 451] width 145 height 58
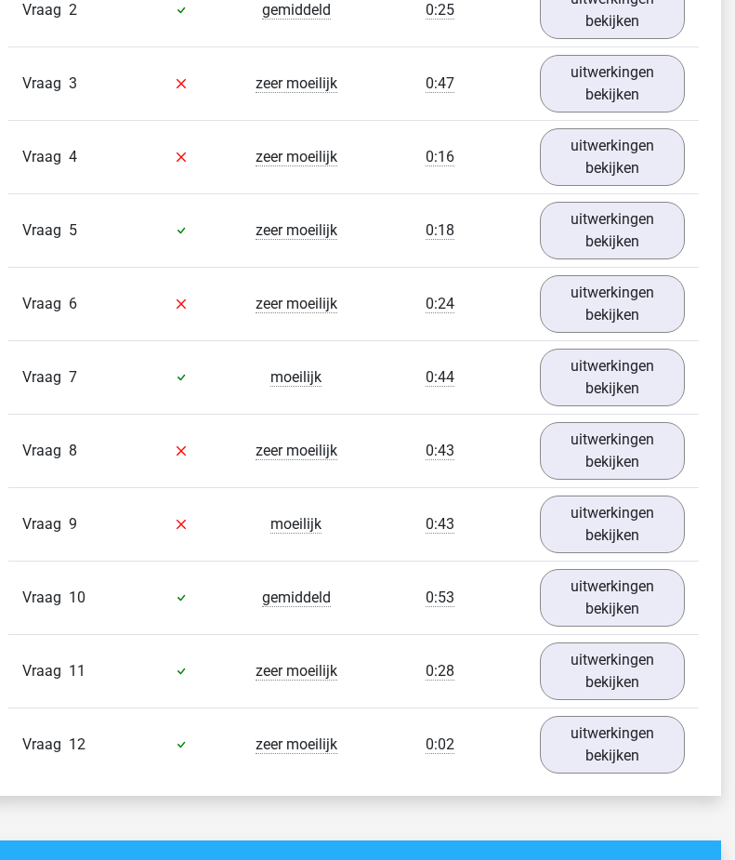
click at [667, 532] on link "uitwerkingen bekijken" at bounding box center [612, 524] width 145 height 58
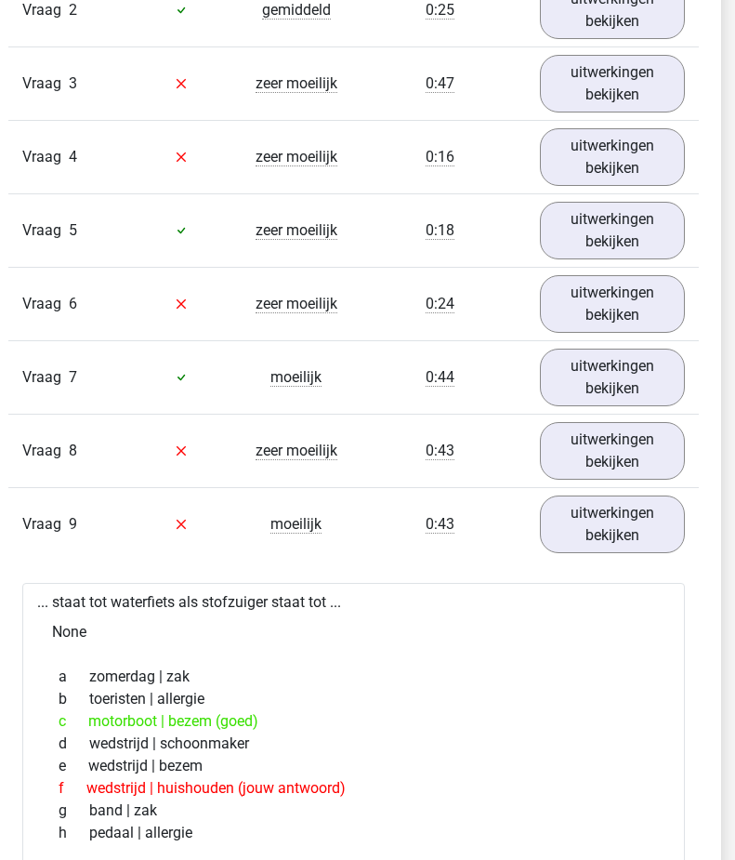
click at [652, 548] on link "uitwerkingen bekijken" at bounding box center [612, 524] width 145 height 58
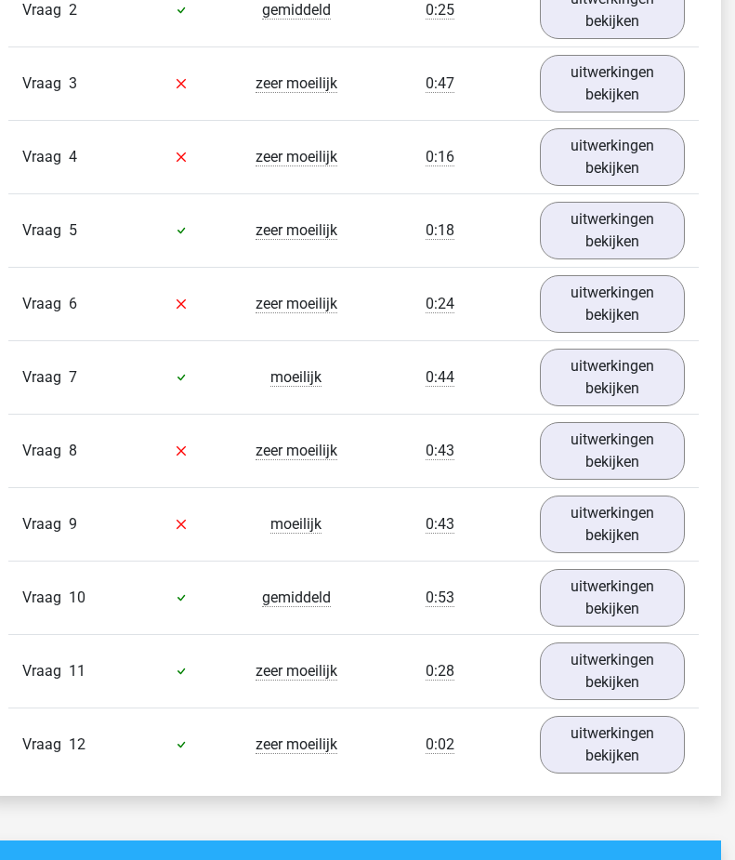
click at [652, 675] on link "uitwerkingen bekijken" at bounding box center [612, 671] width 145 height 58
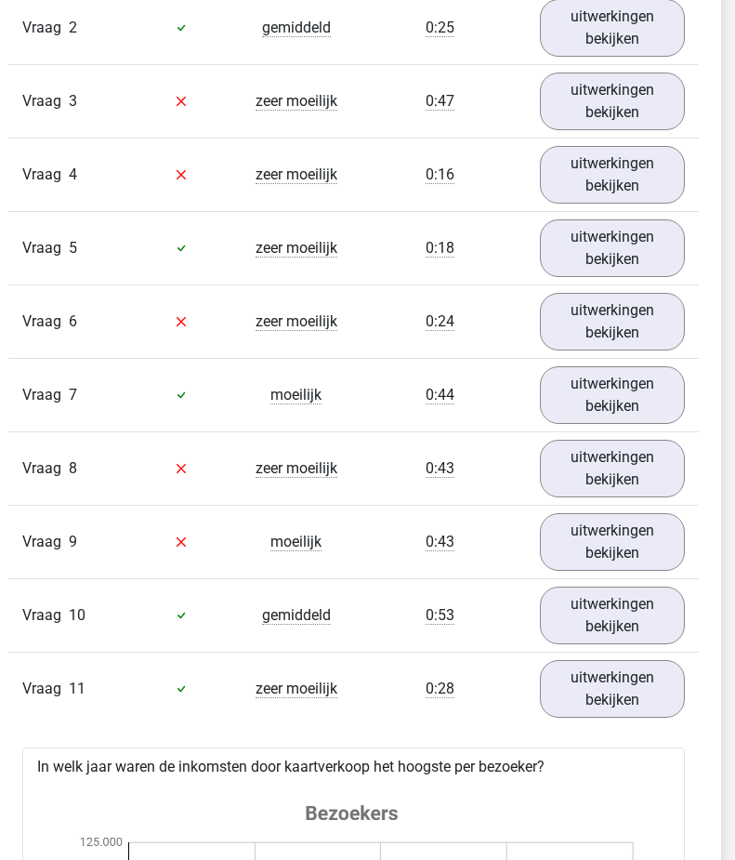
click at [631, 684] on link "uitwerkingen bekijken" at bounding box center [612, 689] width 145 height 58
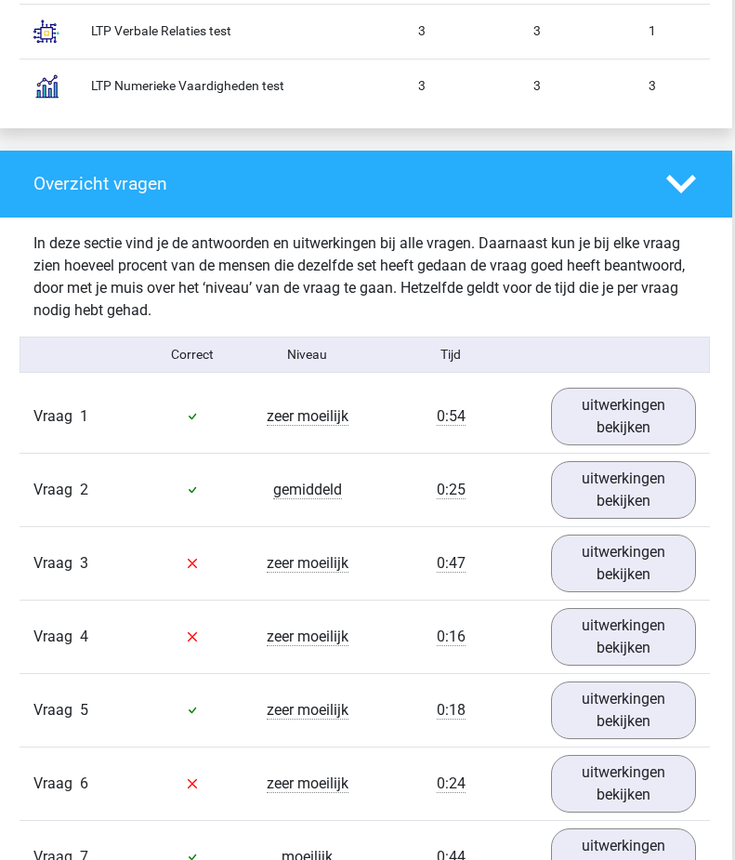
scroll to position [1845, 0]
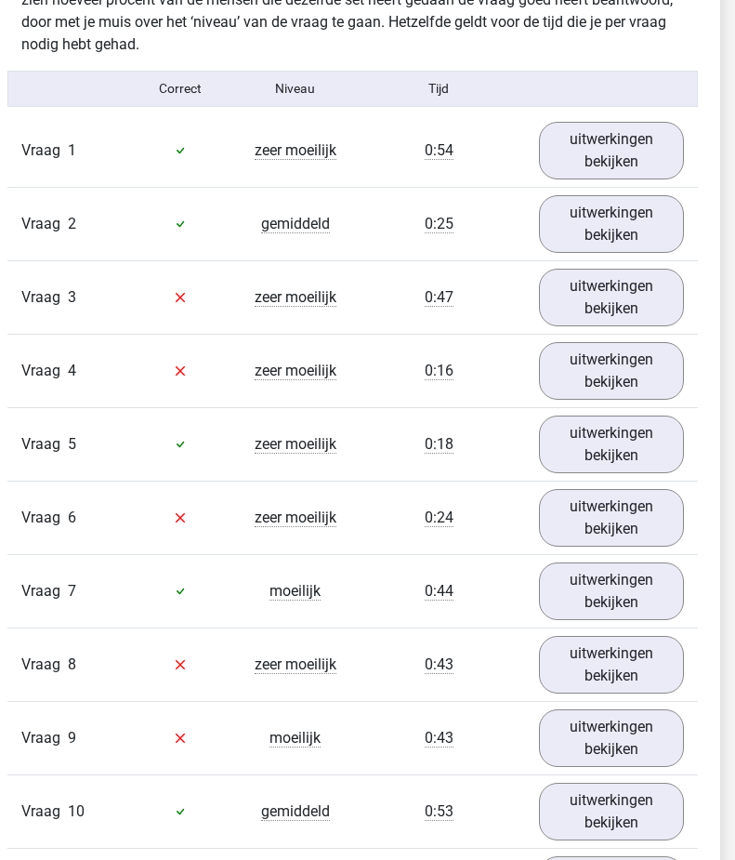
click at [598, 297] on link "uitwerkingen bekijken" at bounding box center [611, 298] width 145 height 58
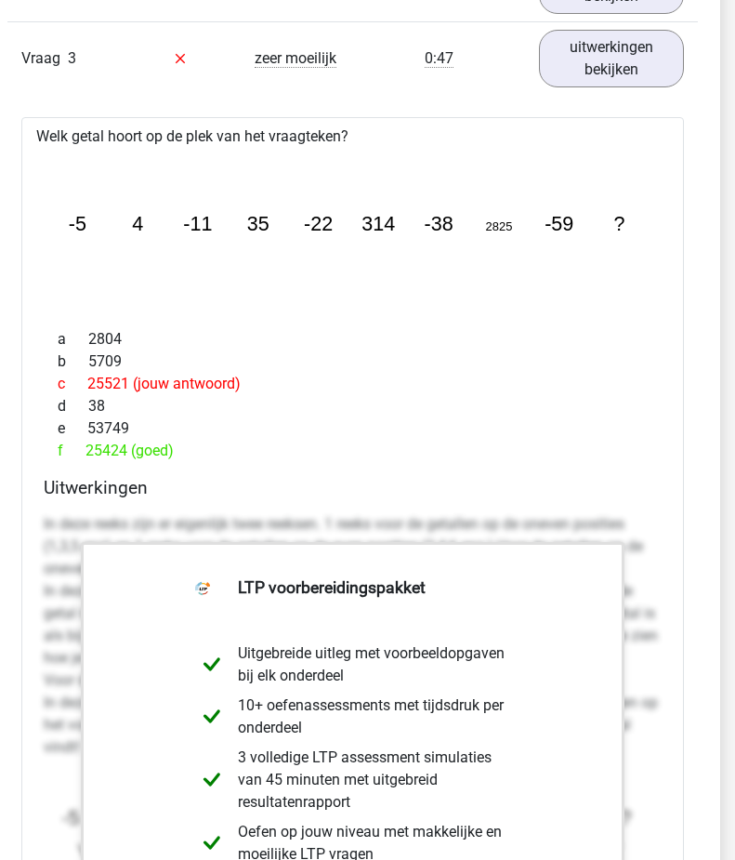
click at [620, 74] on link "uitwerkingen bekijken" at bounding box center [611, 59] width 145 height 58
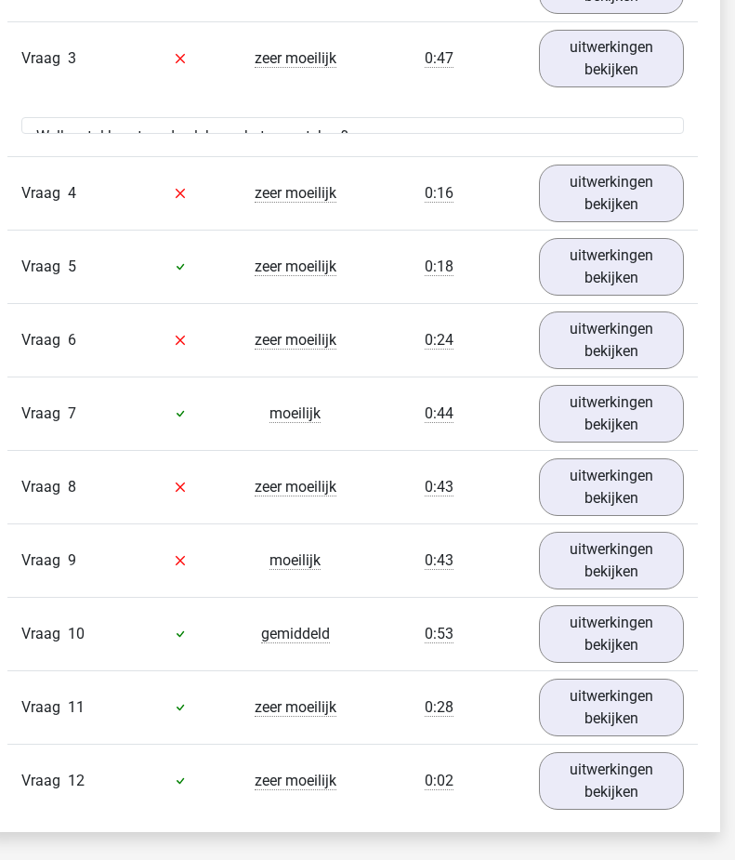
scroll to position [2296, 16]
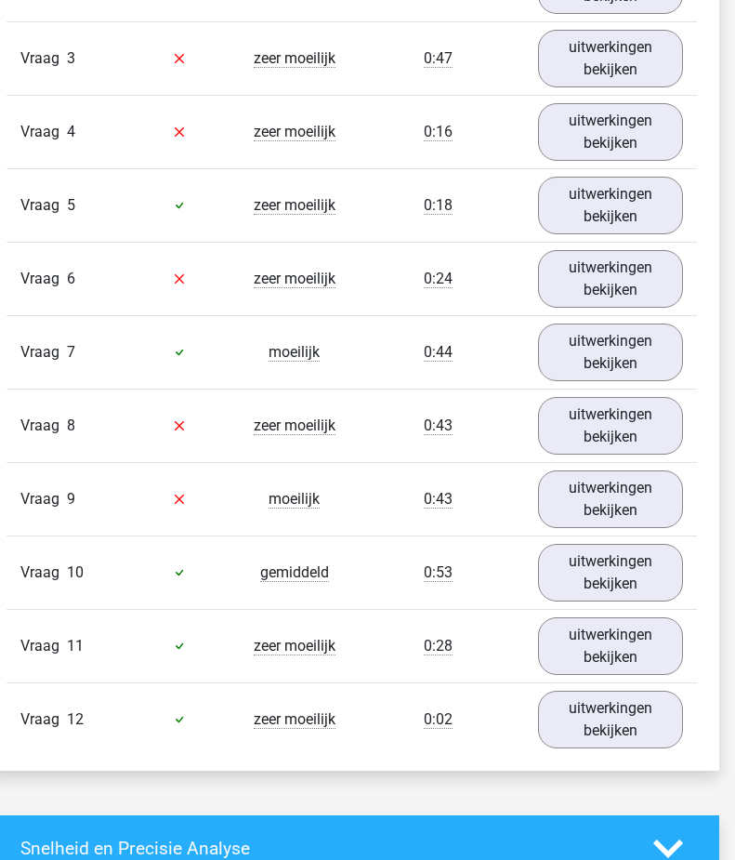
click at [595, 145] on link "uitwerkingen bekijken" at bounding box center [610, 132] width 145 height 58
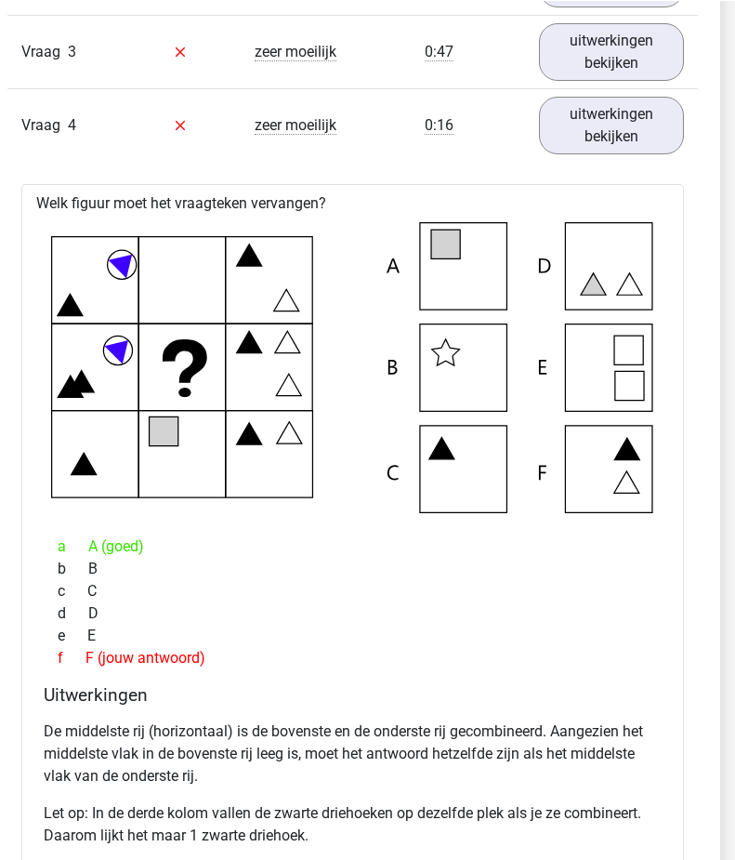
scroll to position [2300, 15]
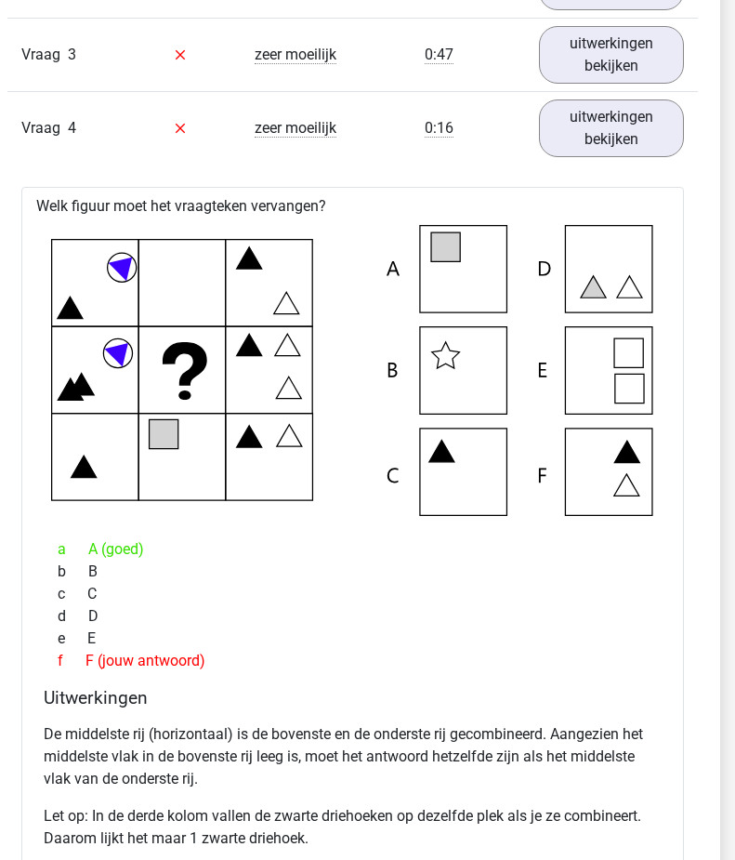
click at [598, 119] on link "uitwerkingen bekijken" at bounding box center [611, 128] width 145 height 58
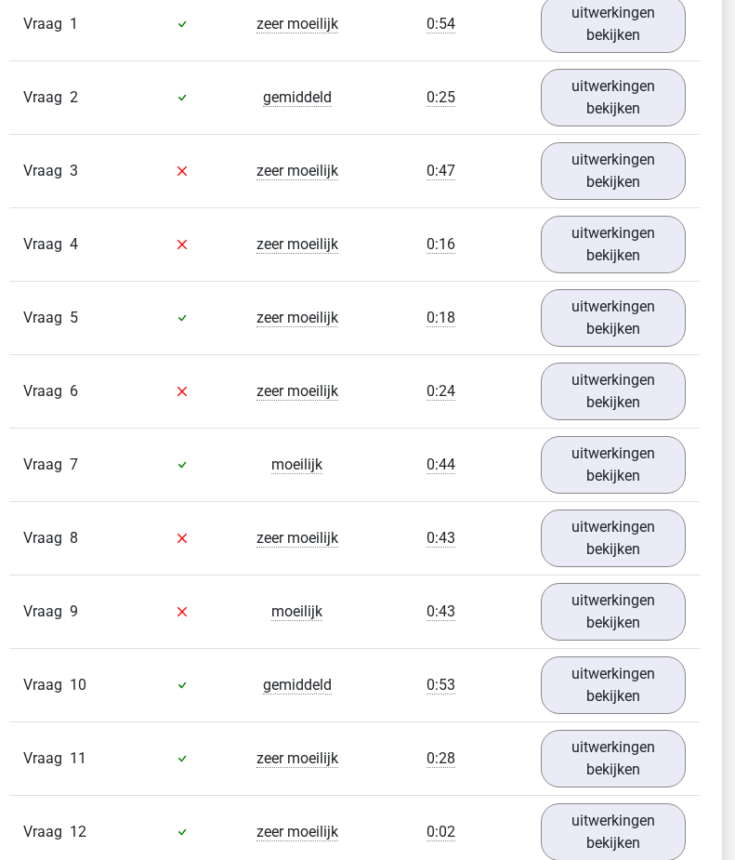
scroll to position [2185, 12]
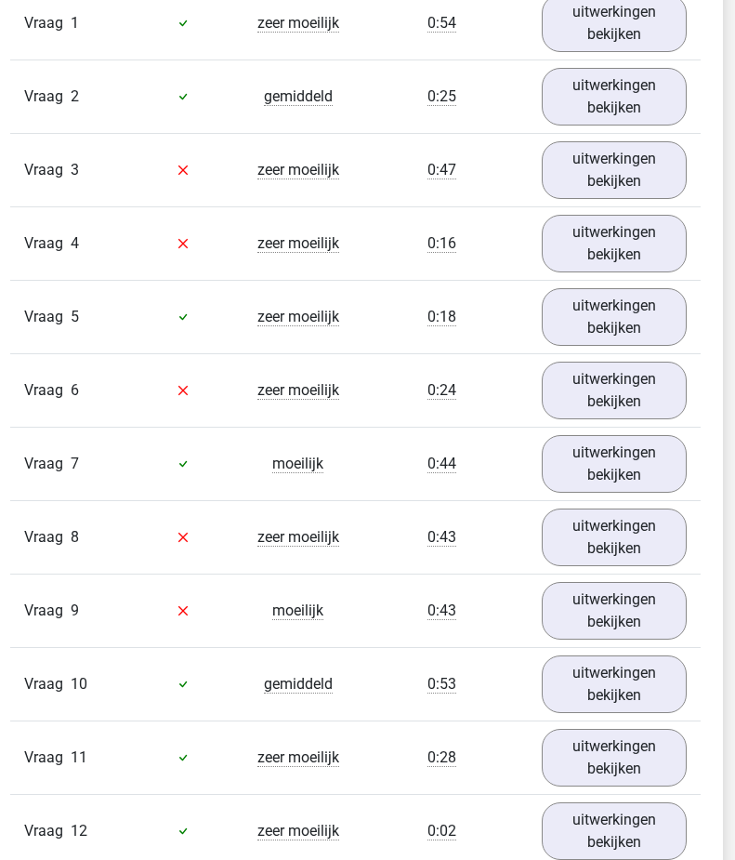
click at [613, 386] on link "uitwerkingen bekijken" at bounding box center [614, 390] width 145 height 58
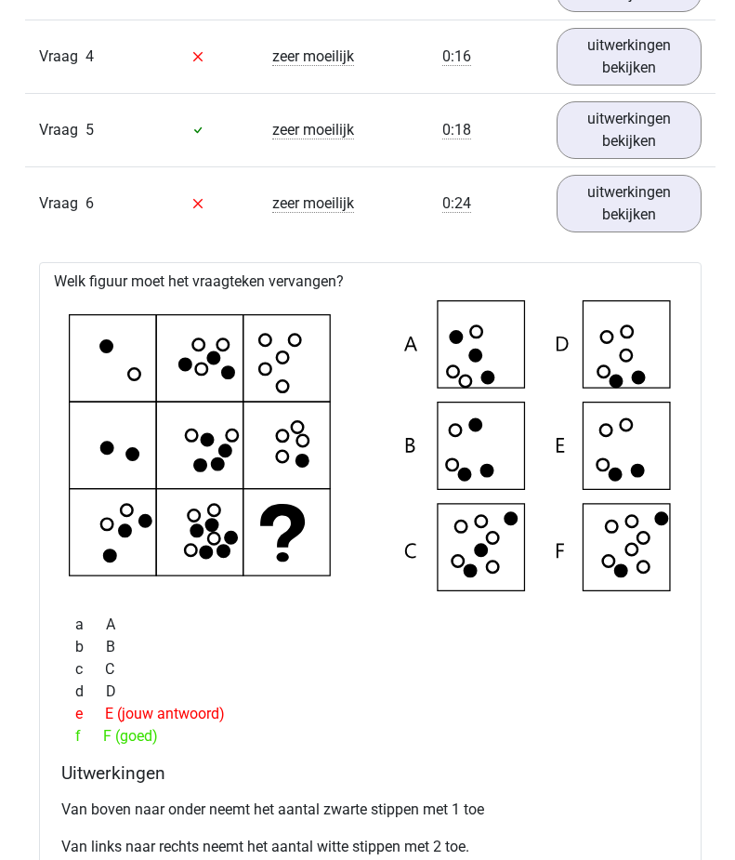
scroll to position [2371, 0]
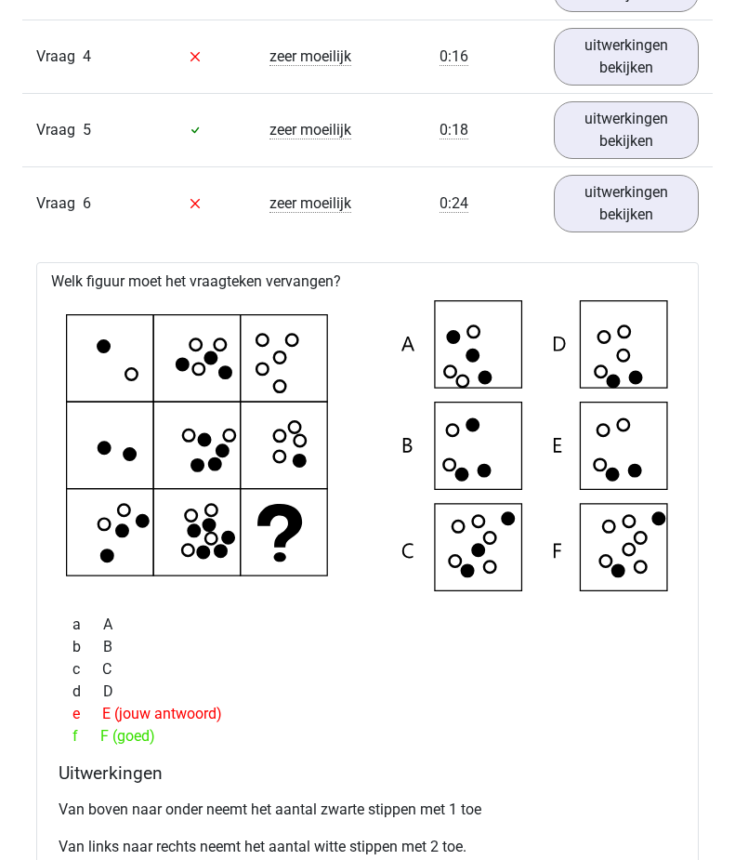
click at [625, 209] on link "uitwerkingen bekijken" at bounding box center [626, 204] width 145 height 58
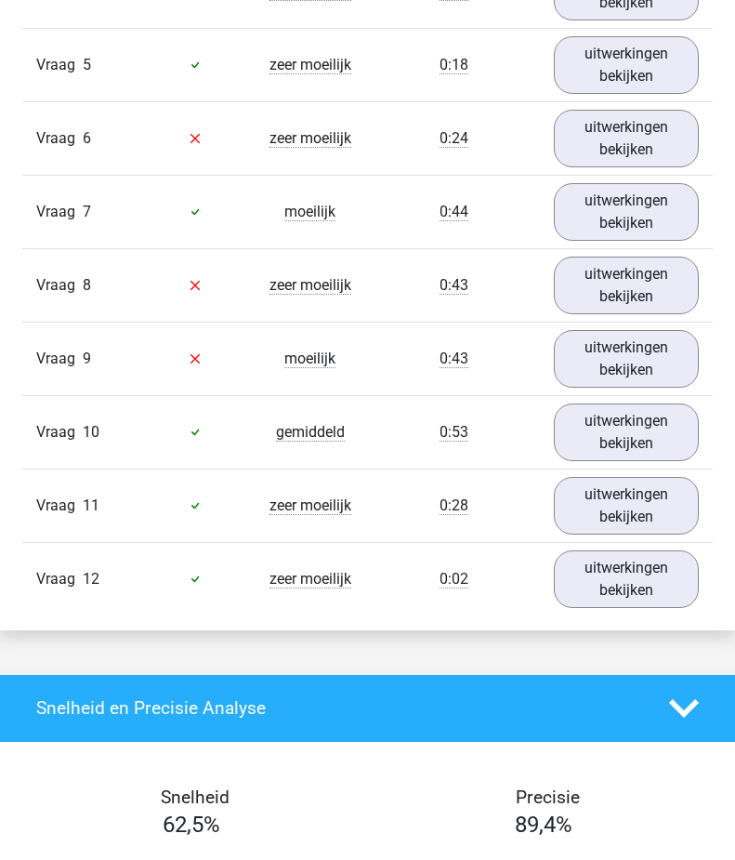
scroll to position [2443, 0]
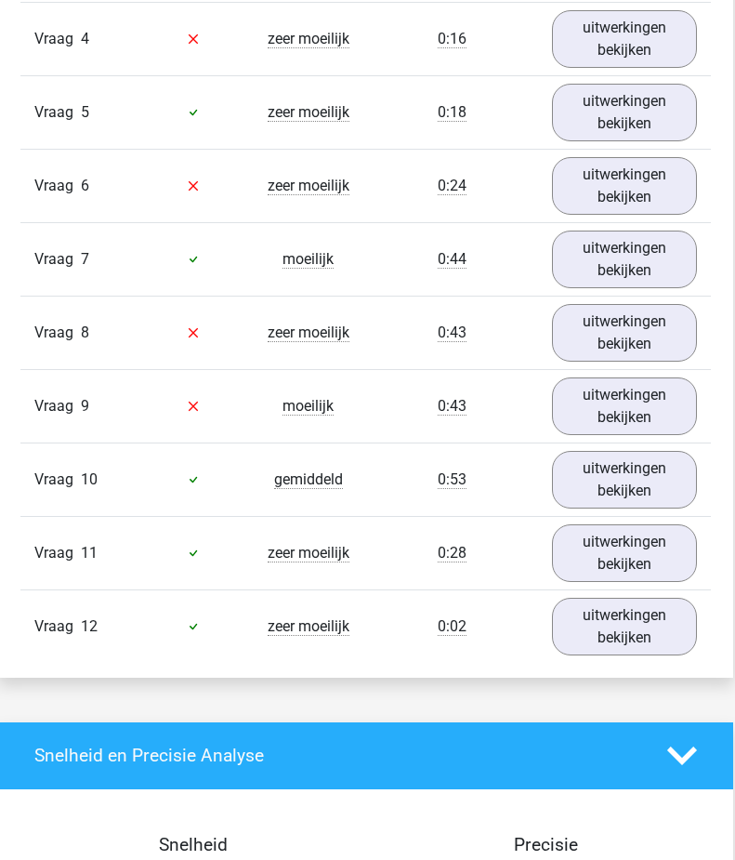
click at [609, 339] on link "uitwerkingen bekijken" at bounding box center [624, 333] width 145 height 58
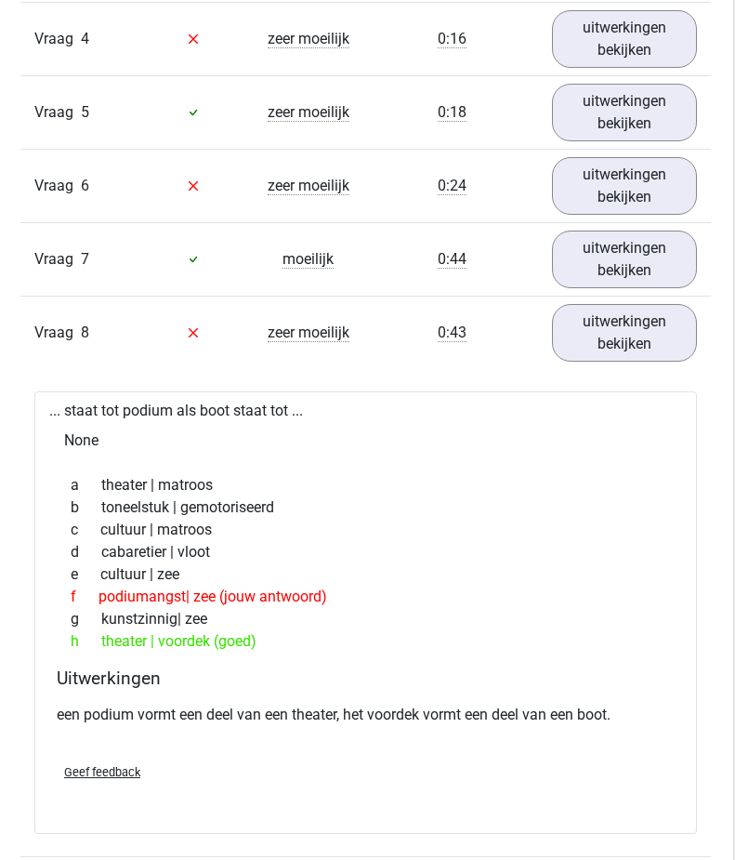
scroll to position [2389, 0]
click at [53, 393] on div "... staat tot podium als boot staat tot ... None a theater | matroos b toneelst…" at bounding box center [367, 612] width 663 height 442
click at [635, 314] on link "uitwerkingen bekijken" at bounding box center [626, 333] width 145 height 58
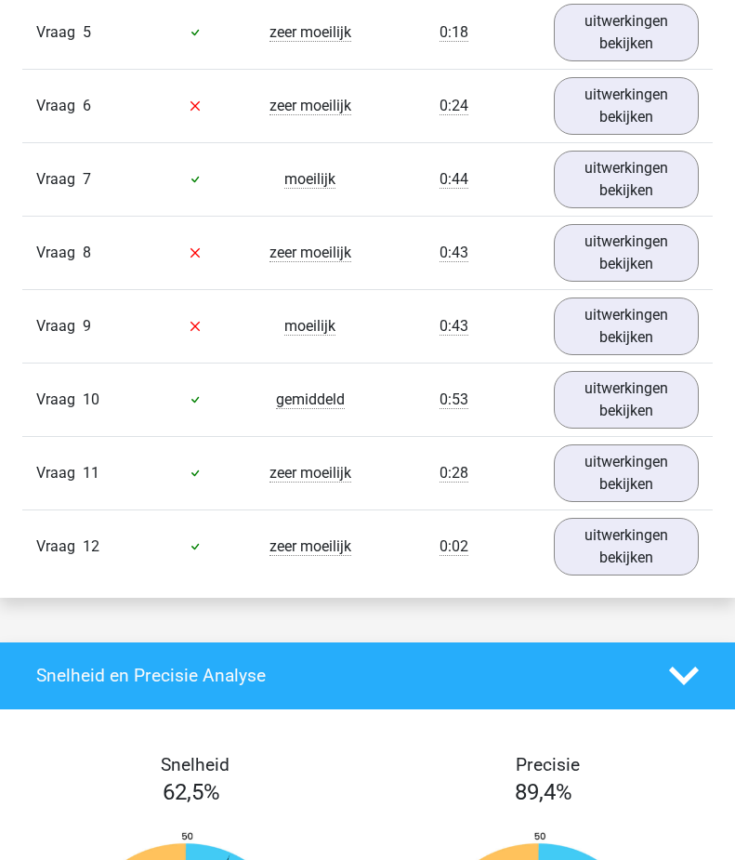
scroll to position [2470, 0]
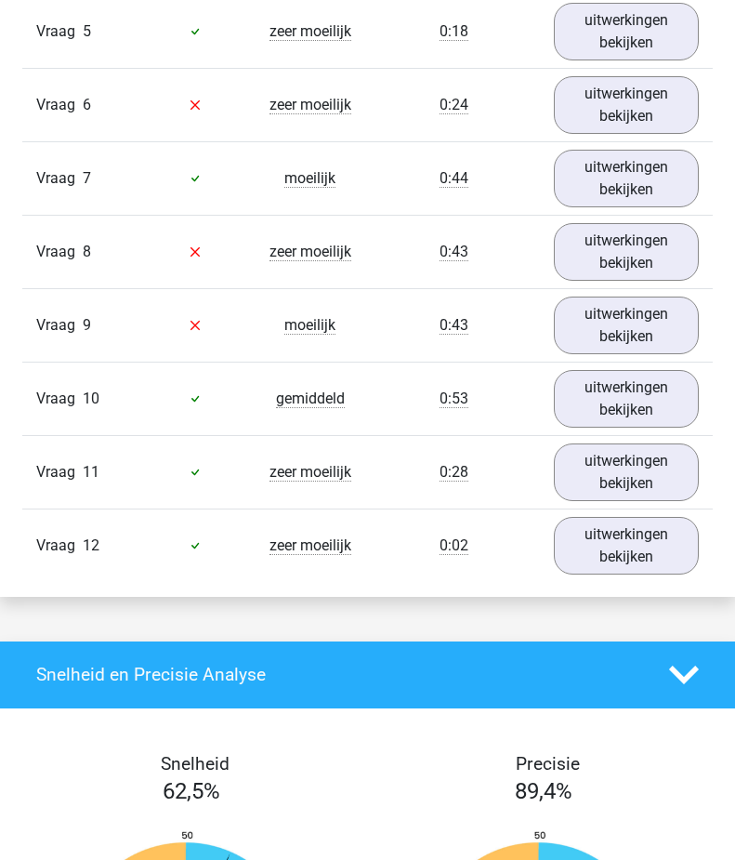
click at [619, 327] on link "uitwerkingen bekijken" at bounding box center [626, 325] width 145 height 58
